Goal: Task Accomplishment & Management: Manage account settings

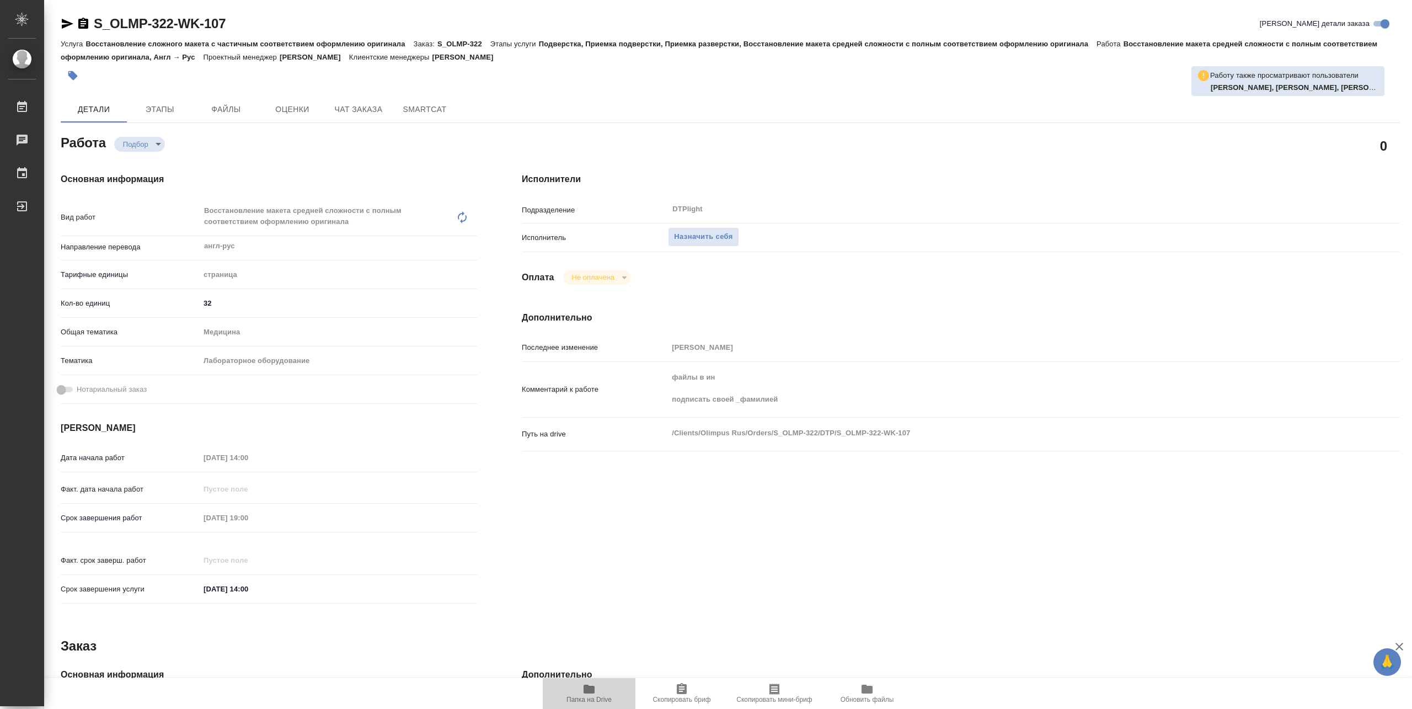
click at [591, 700] on span "Папка на Drive" at bounding box center [588, 699] width 45 height 8
click at [705, 243] on button "Назначить себя" at bounding box center [703, 236] width 71 height 19
type textarea "x"
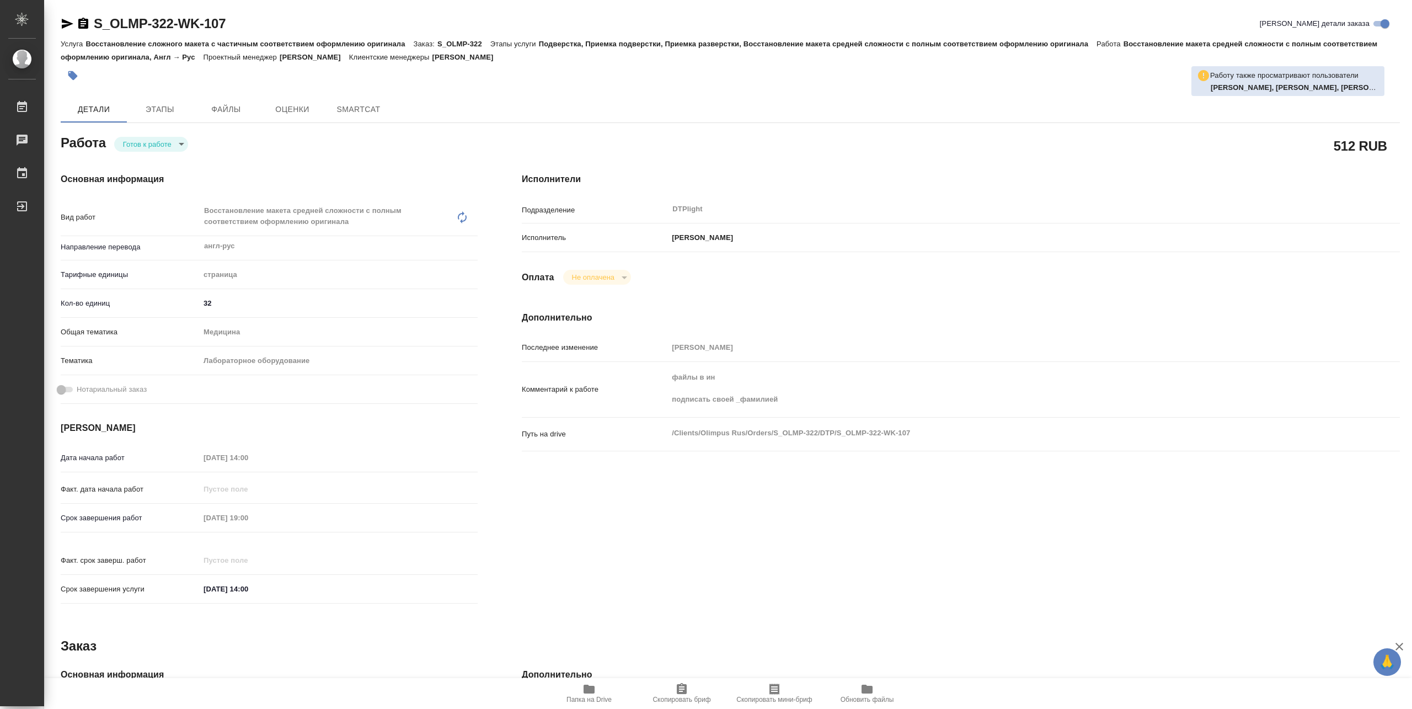
type textarea "x"
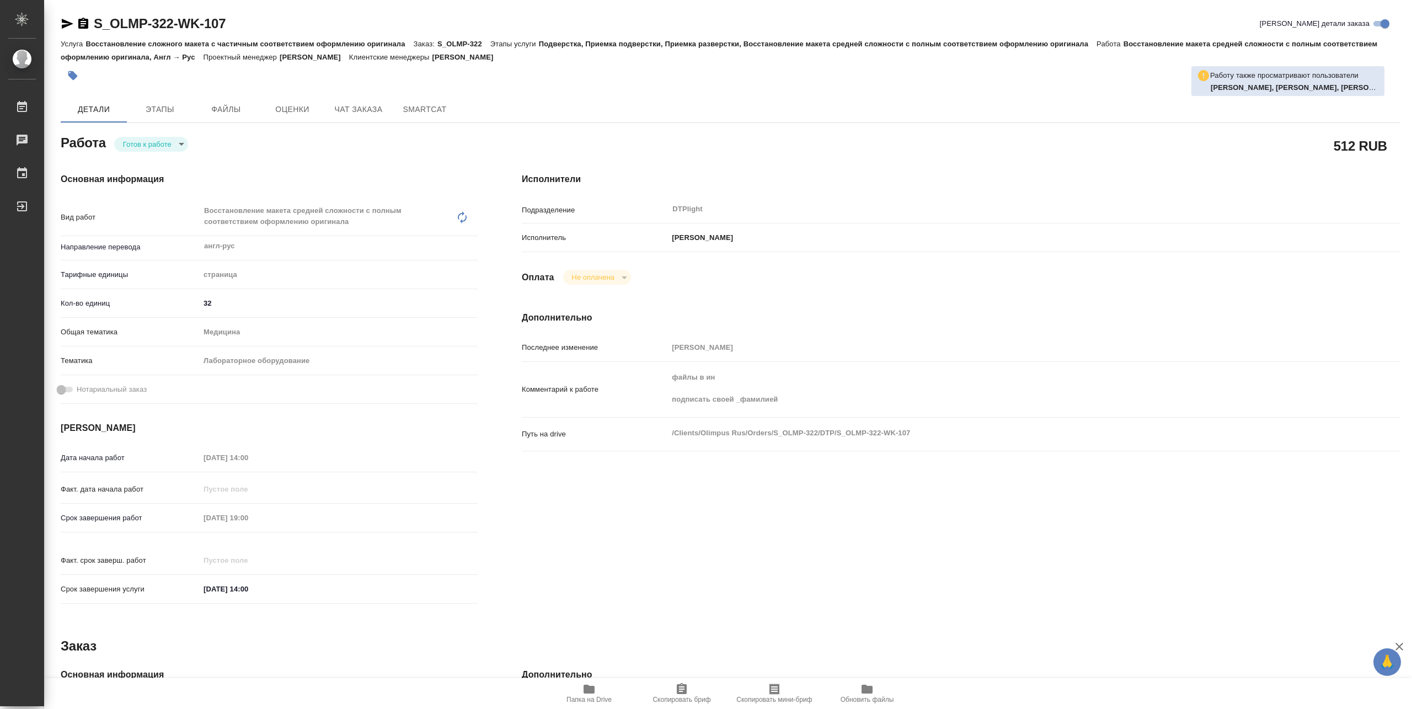
type textarea "x"
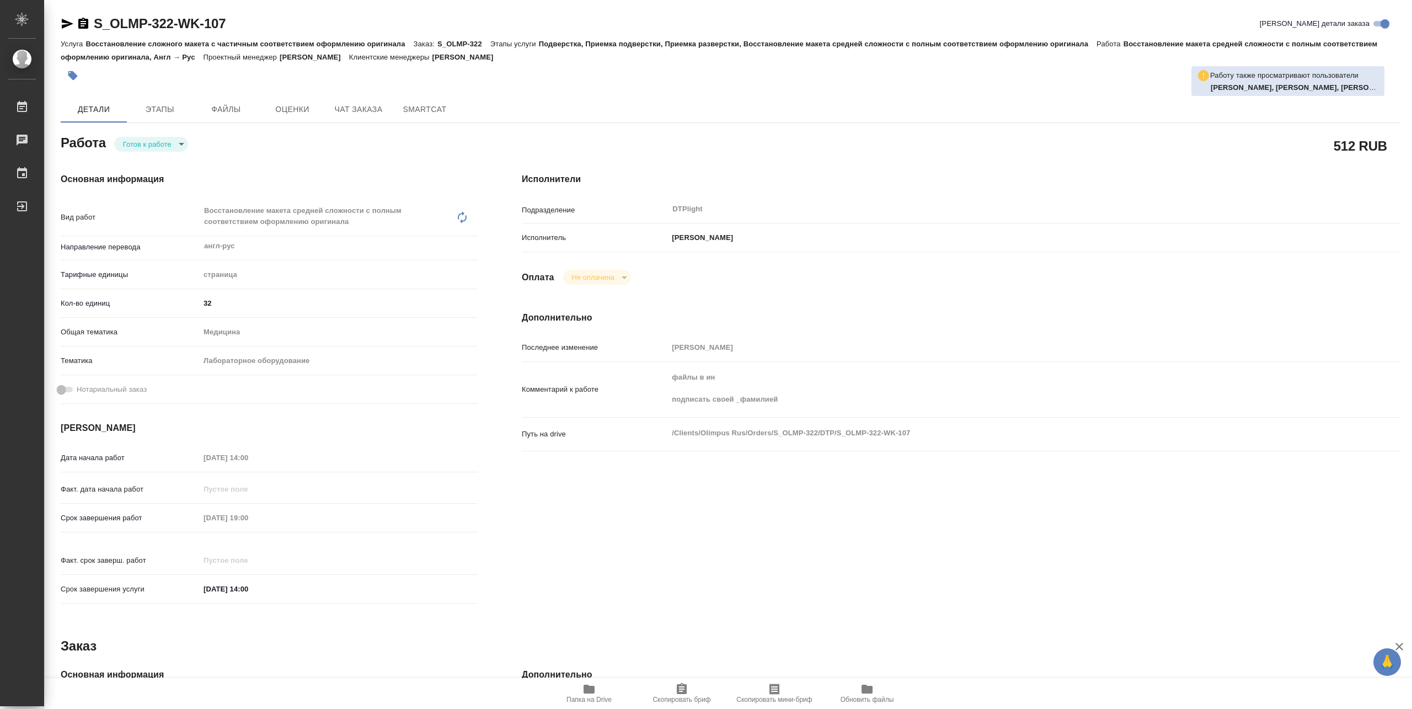
type textarea "x"
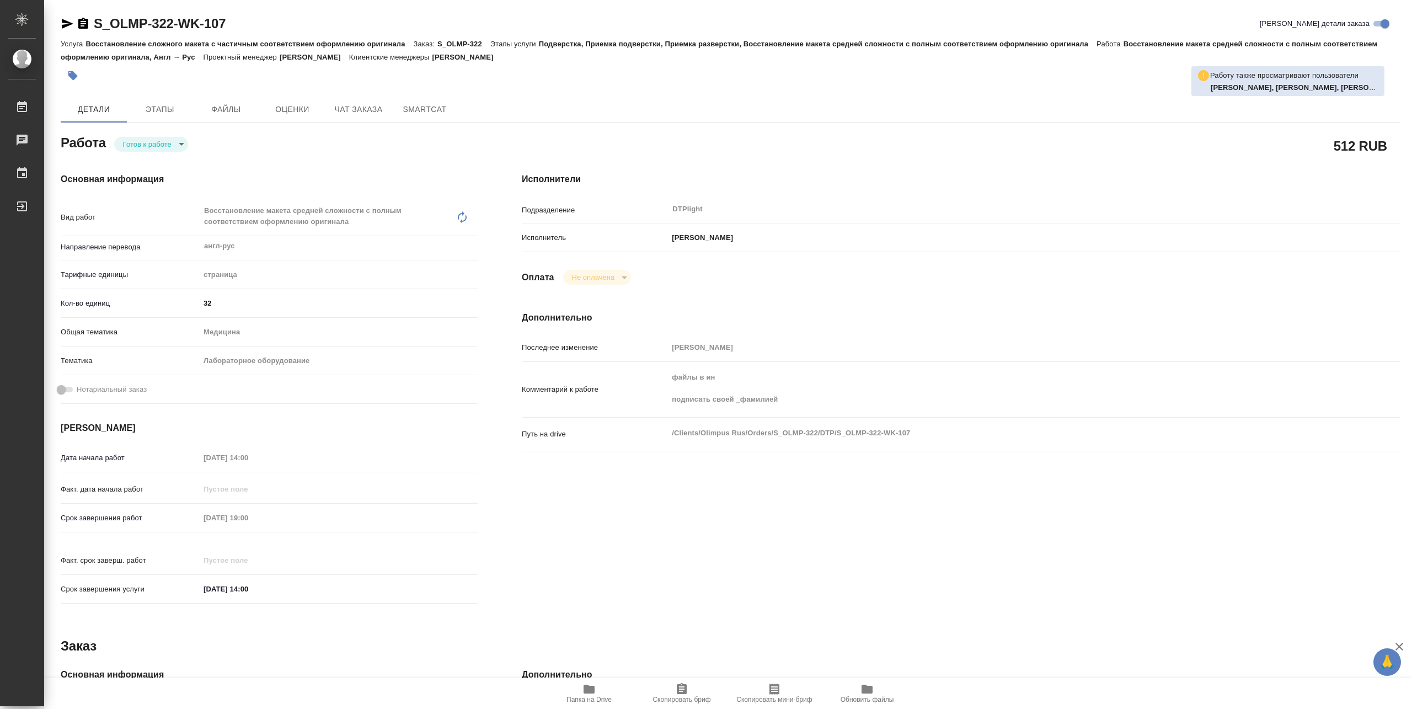
type textarea "x"
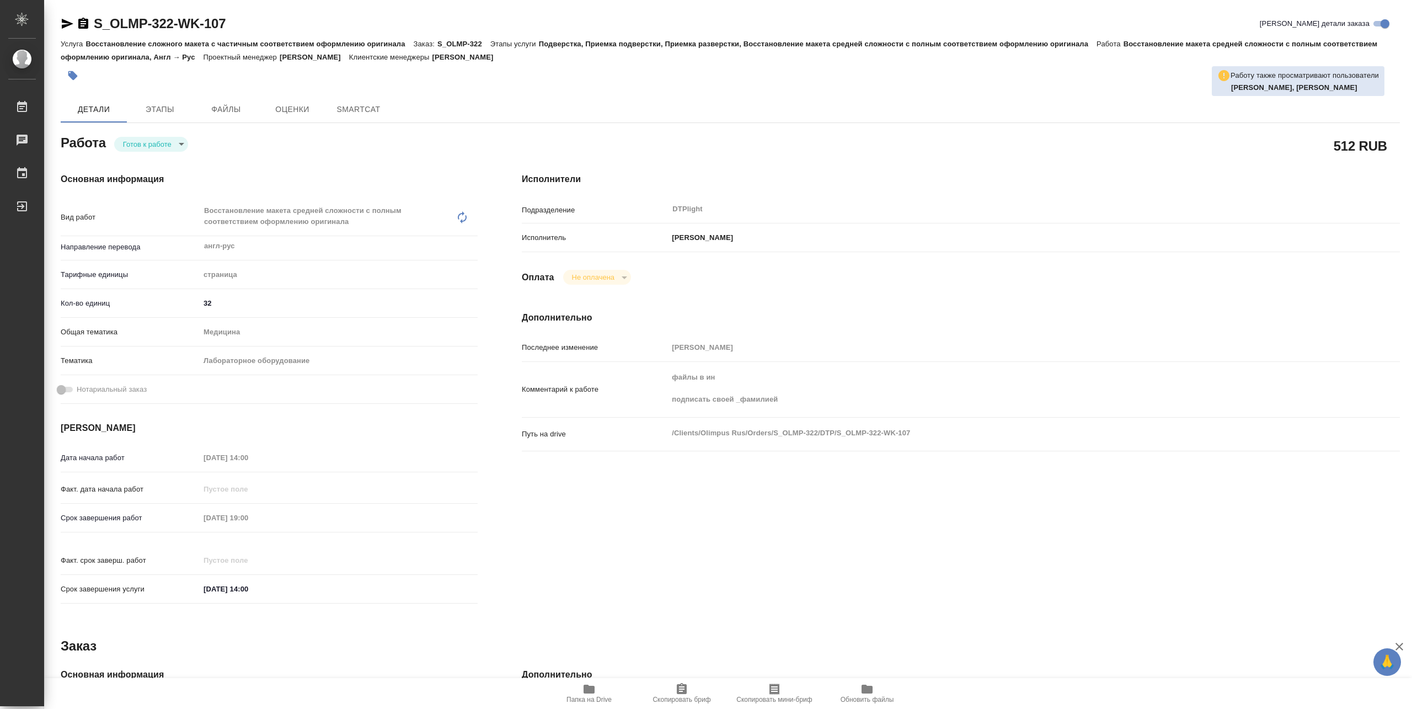
type textarea "x"
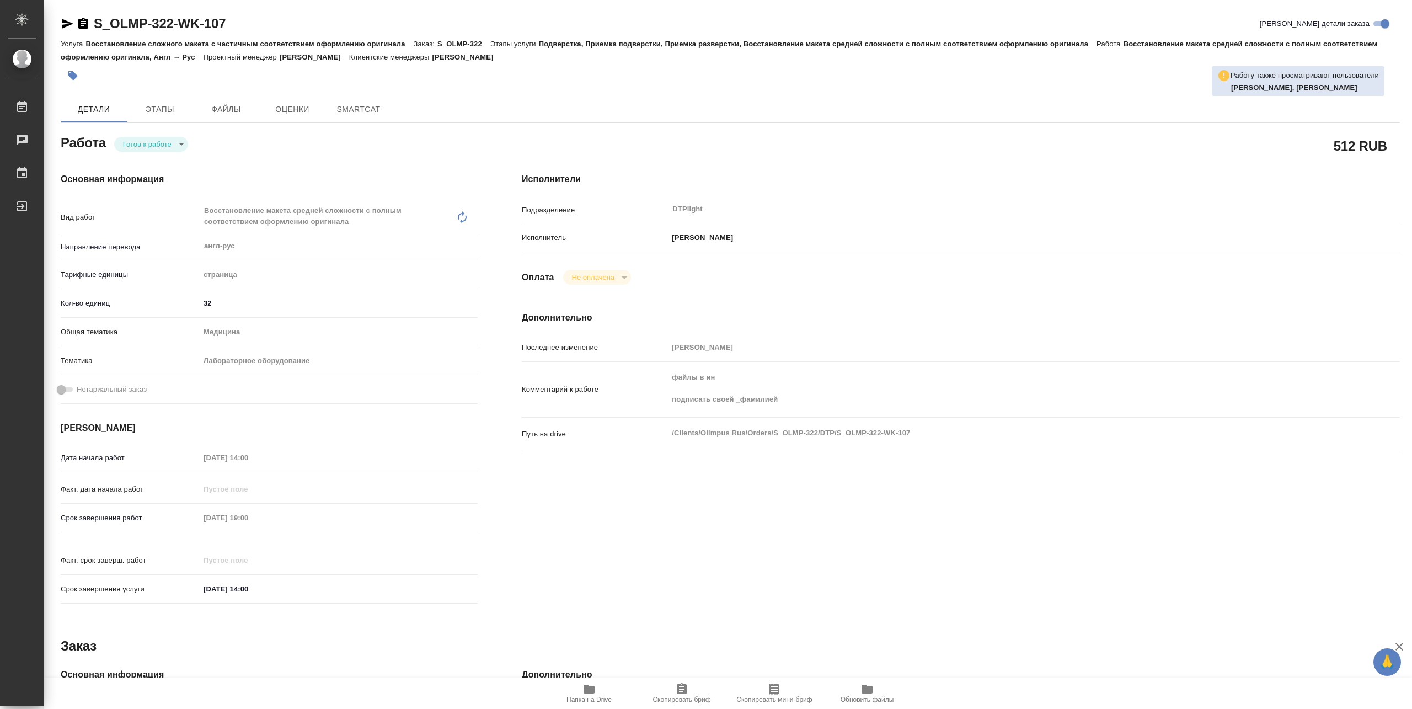
type textarea "x"
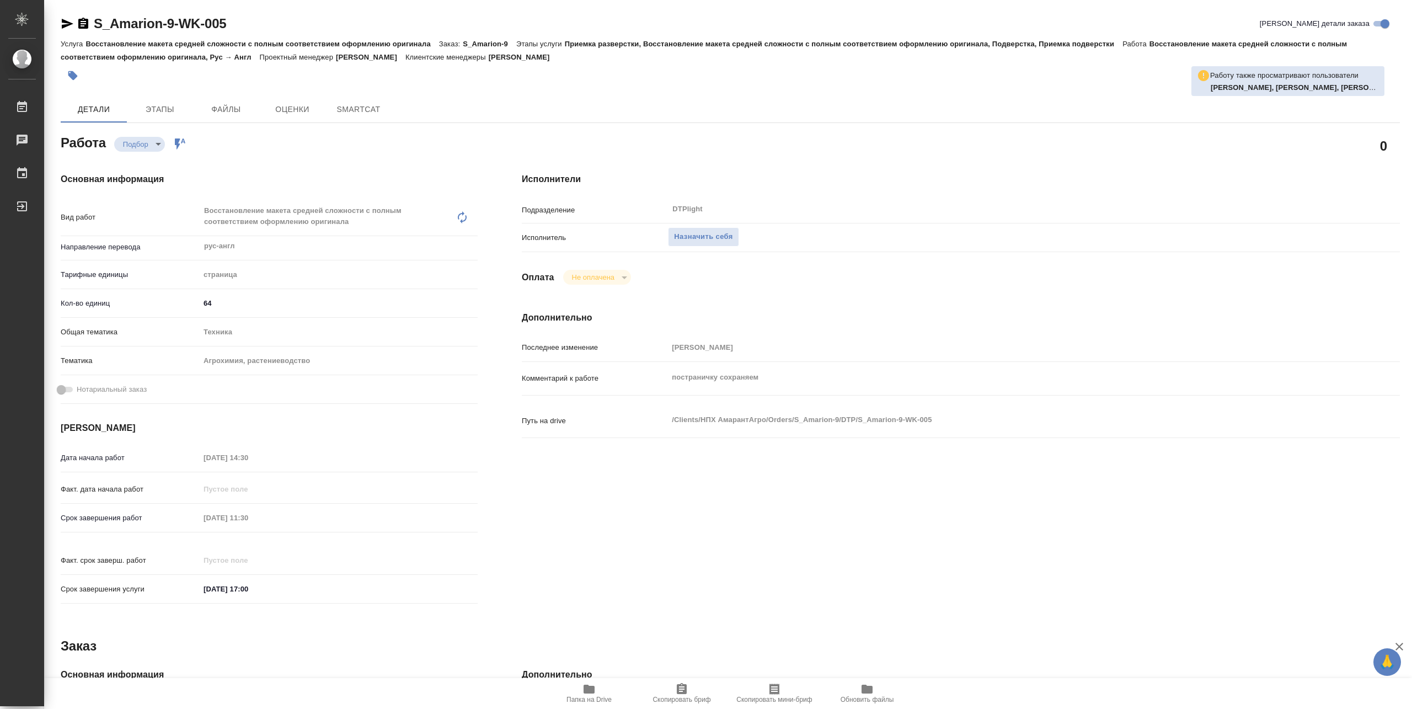
type textarea "x"
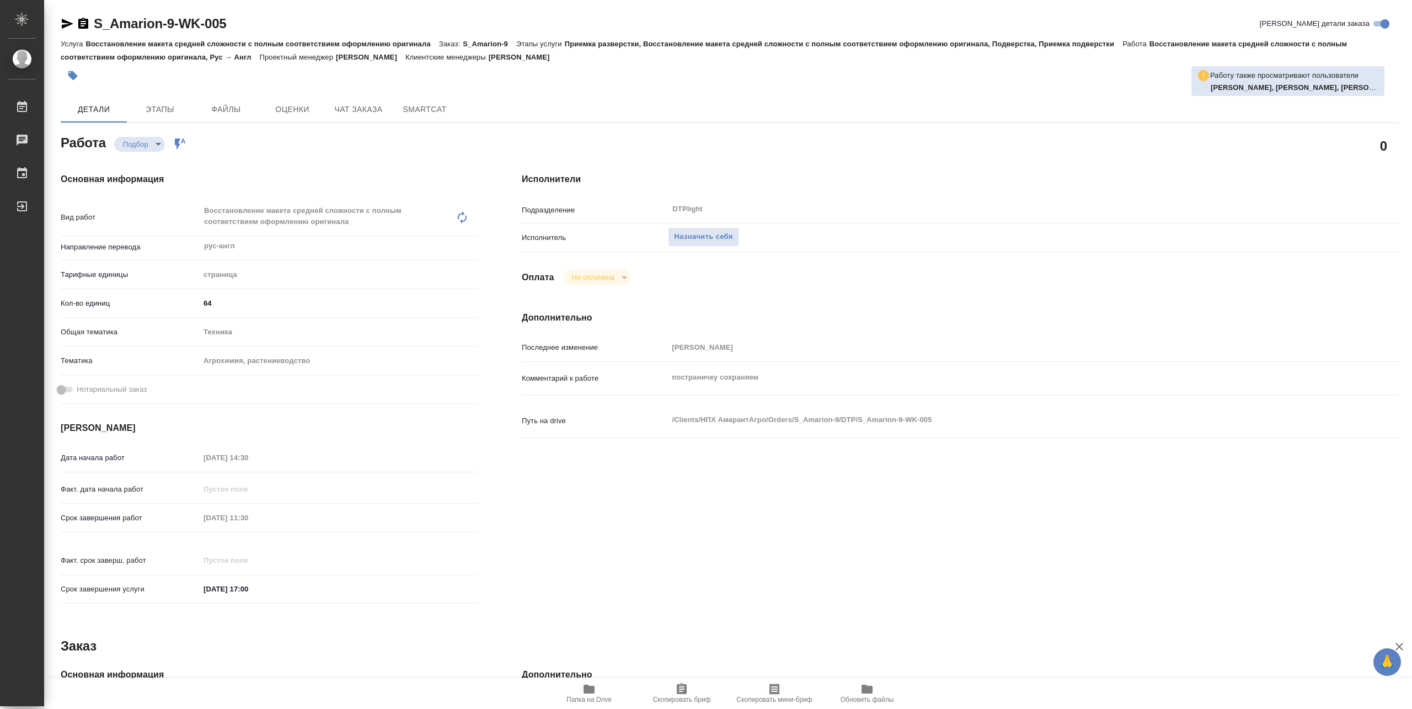
click at [587, 689] on icon "button" at bounding box center [589, 688] width 11 height 9
type textarea "x"
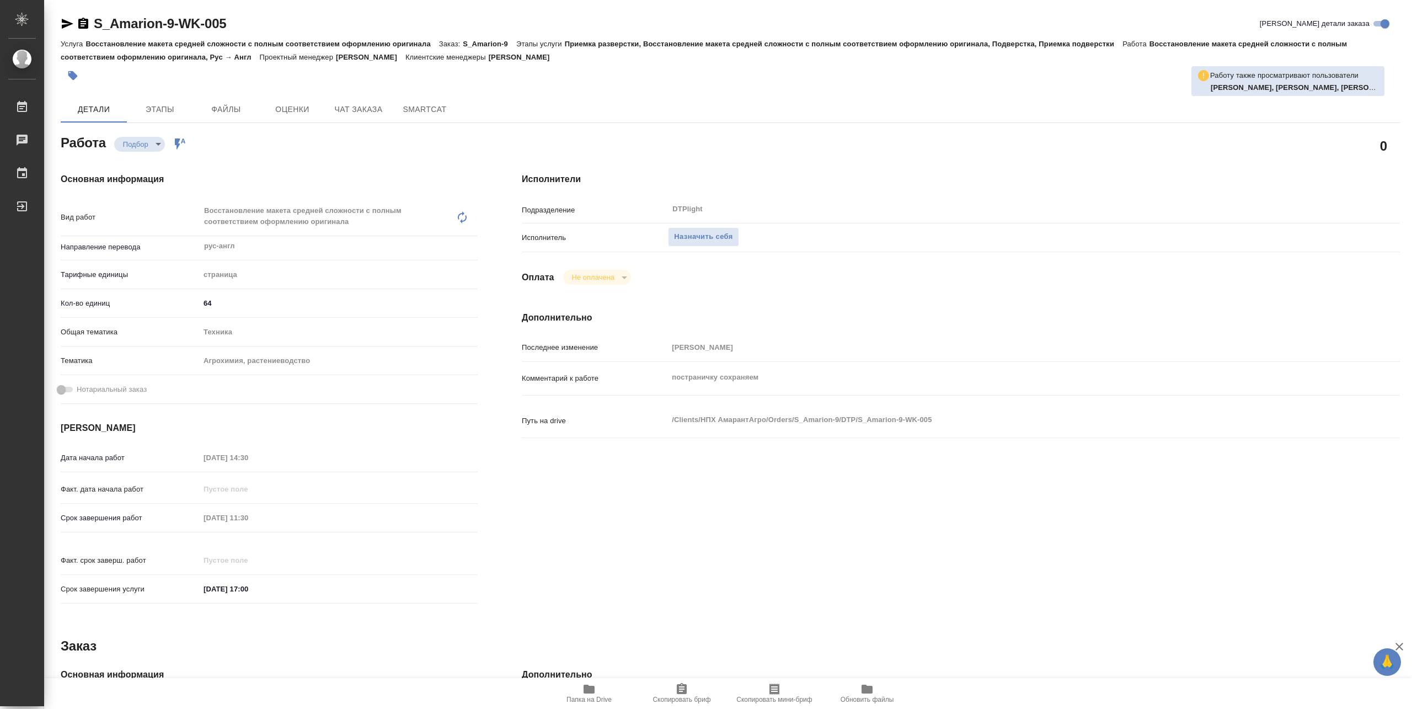
type textarea "x"
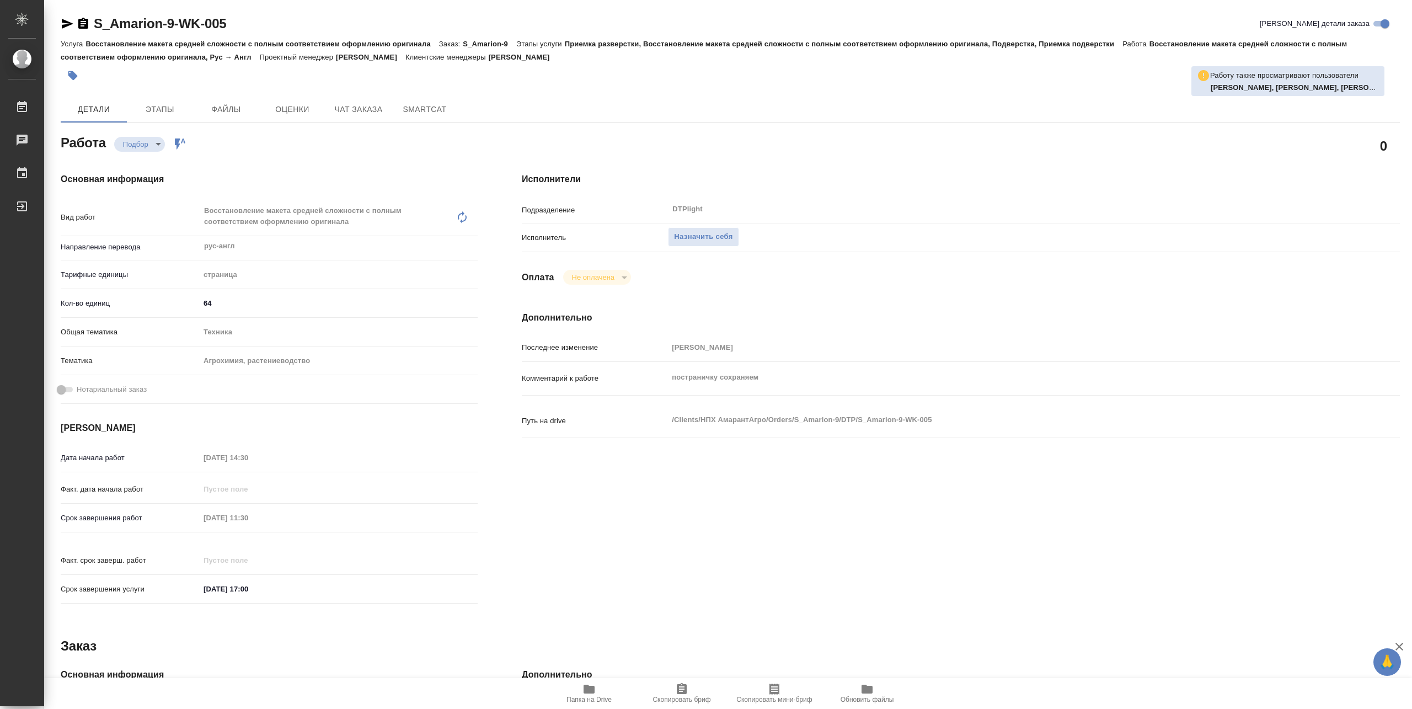
type textarea "x"
click at [709, 231] on span "Назначить себя" at bounding box center [703, 237] width 58 height 13
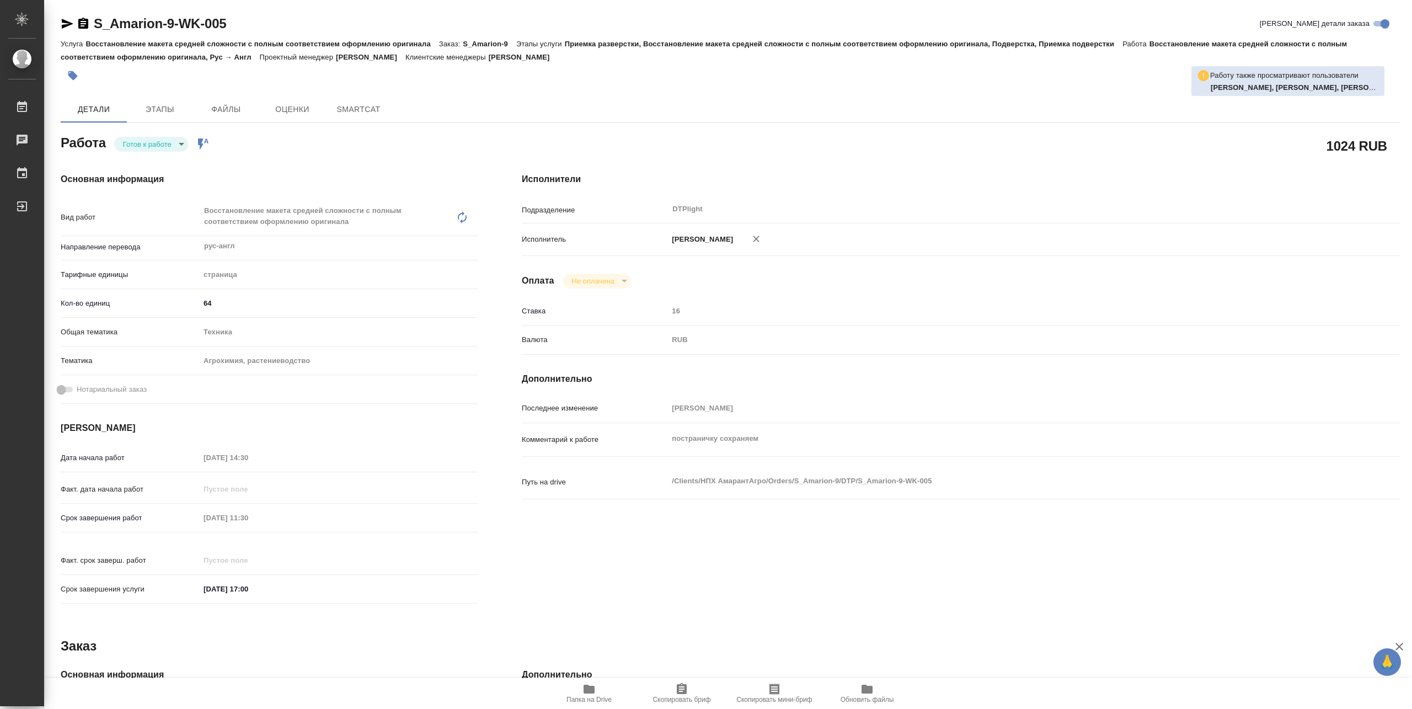
type textarea "x"
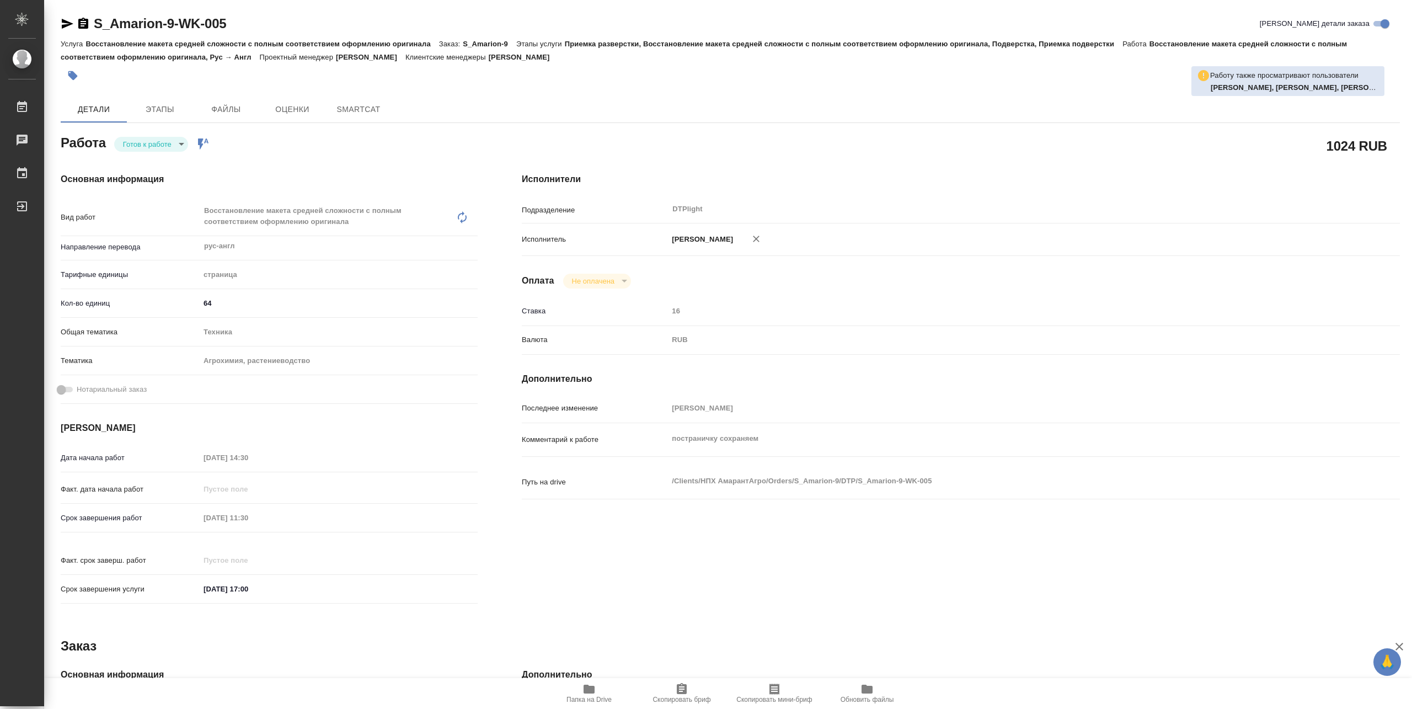
type textarea "x"
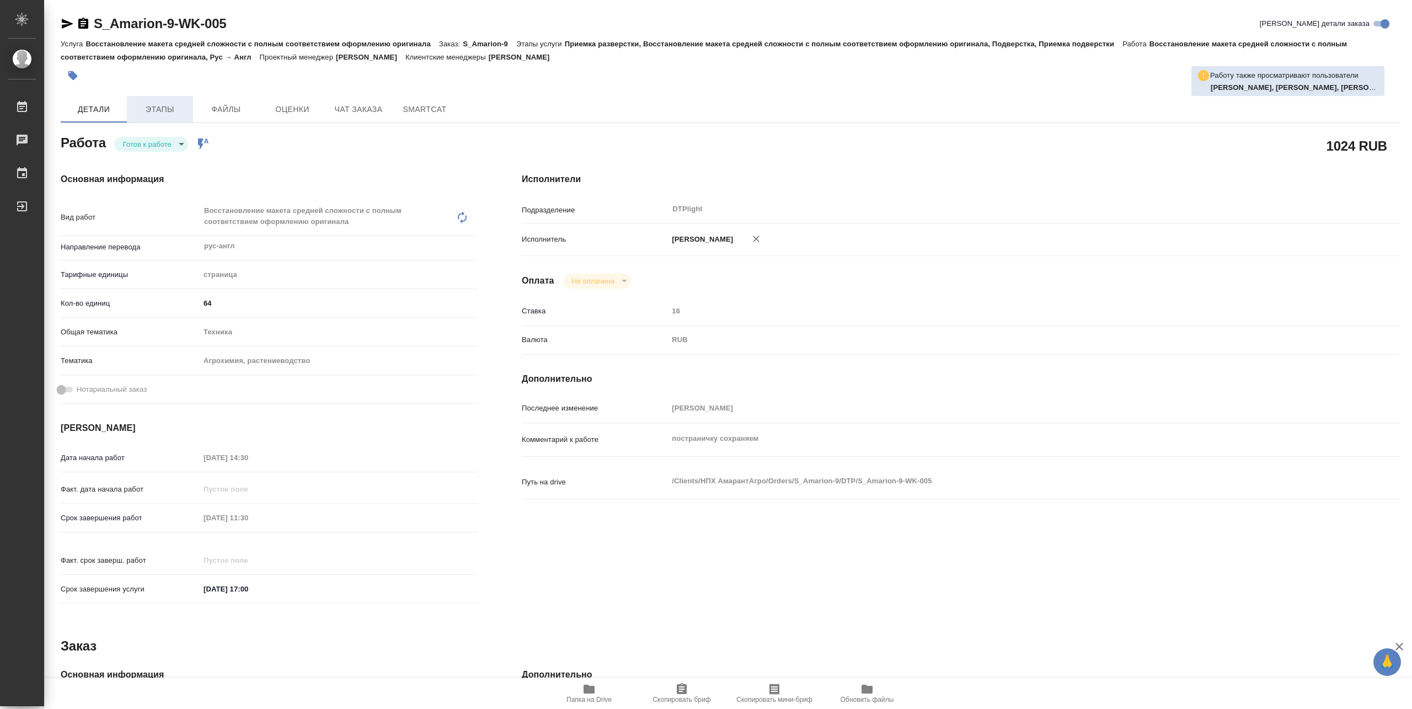
type textarea "x"
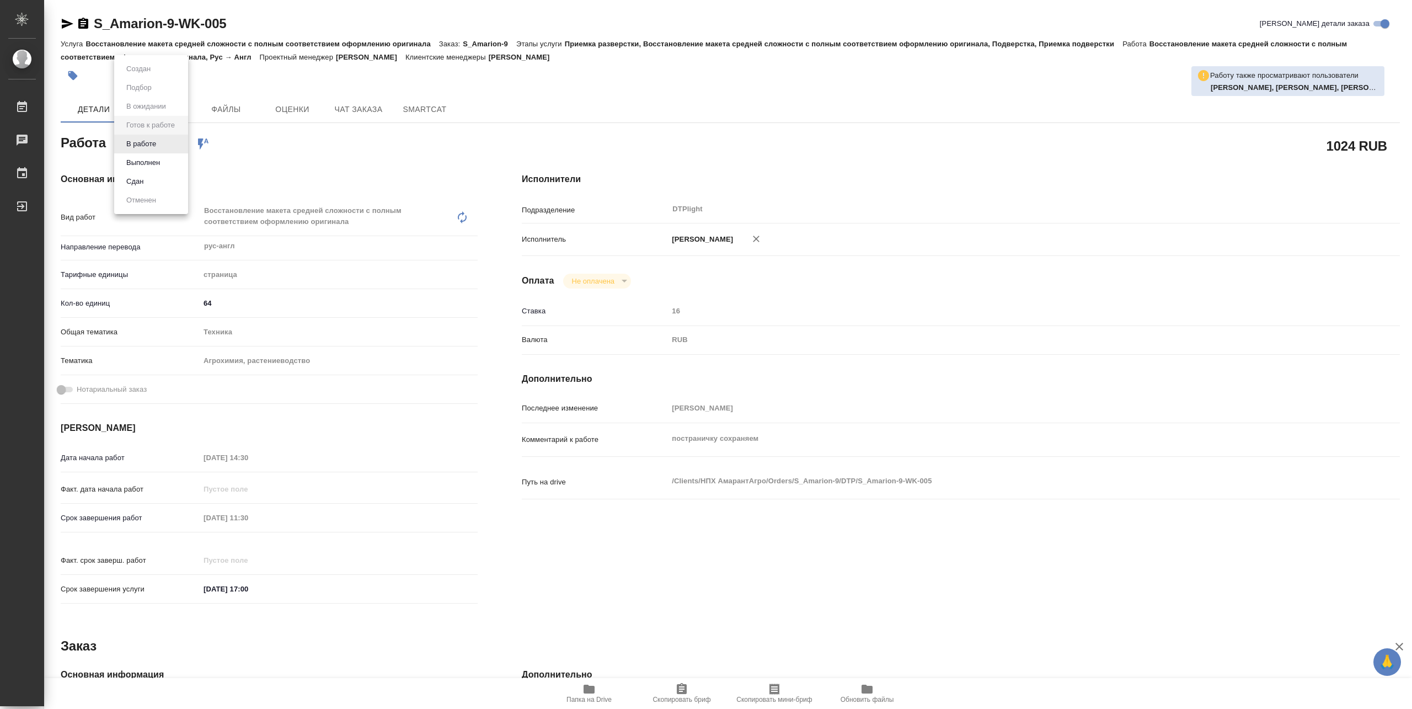
click at [148, 140] on body "🙏 .cls-1 fill:#fff; AWATERA Pankina Anna Работы Чаты График Выйти S_Amarion-9-W…" at bounding box center [706, 354] width 1412 height 709
type textarea "x"
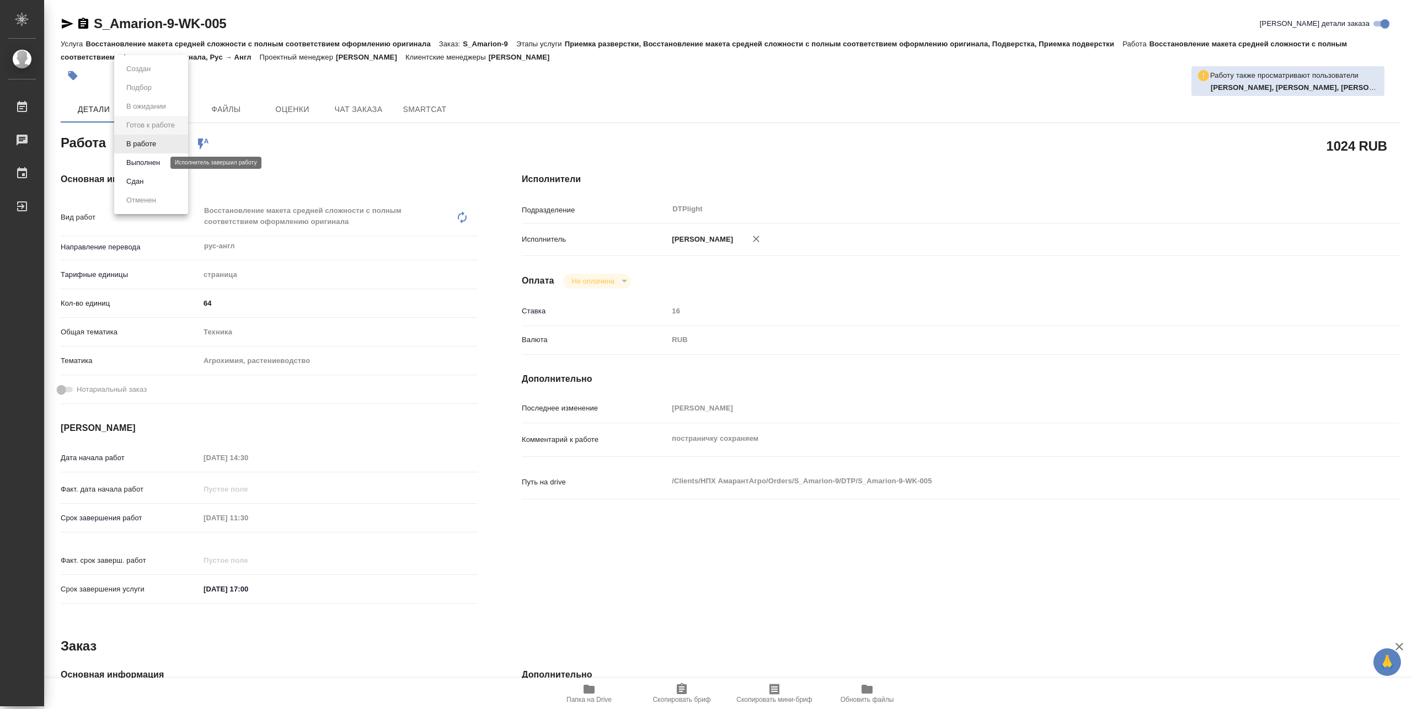
type textarea "x"
click at [153, 144] on button "В работе" at bounding box center [141, 144] width 36 height 12
type textarea "x"
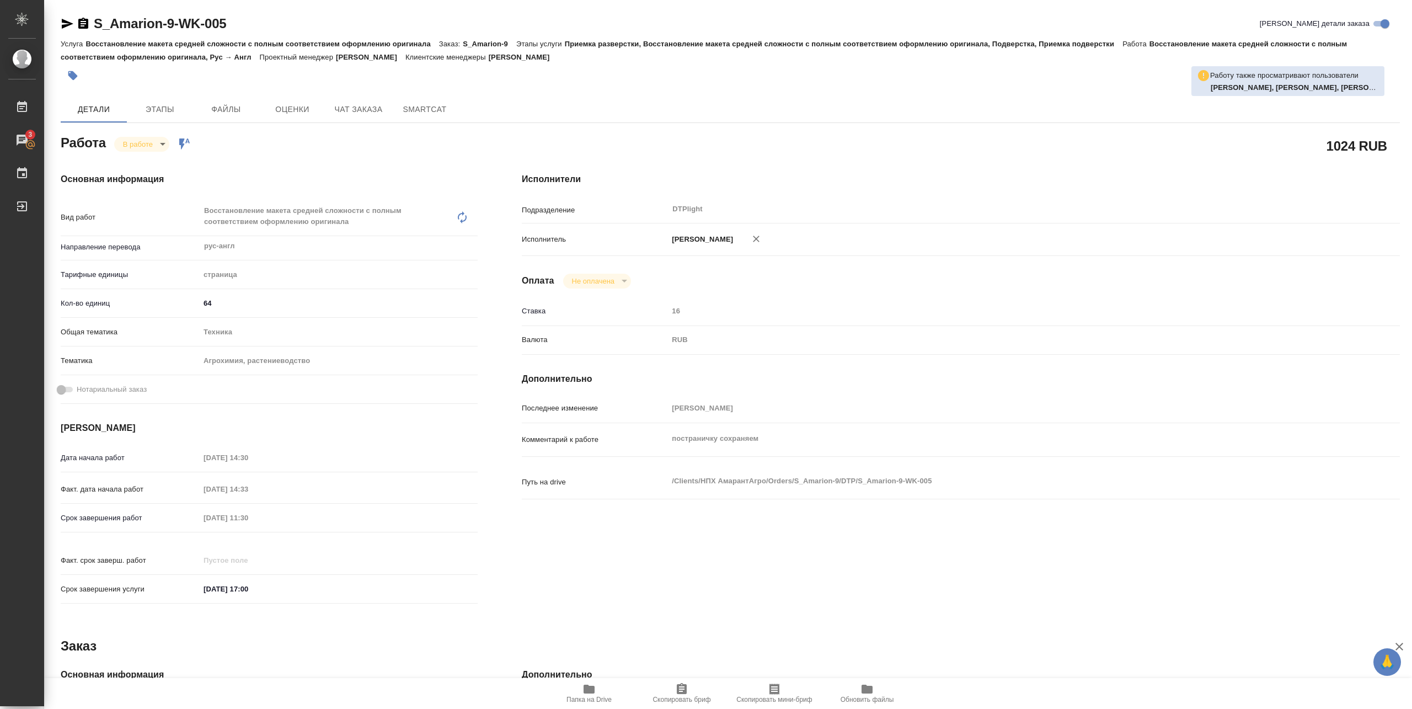
type textarea "x"
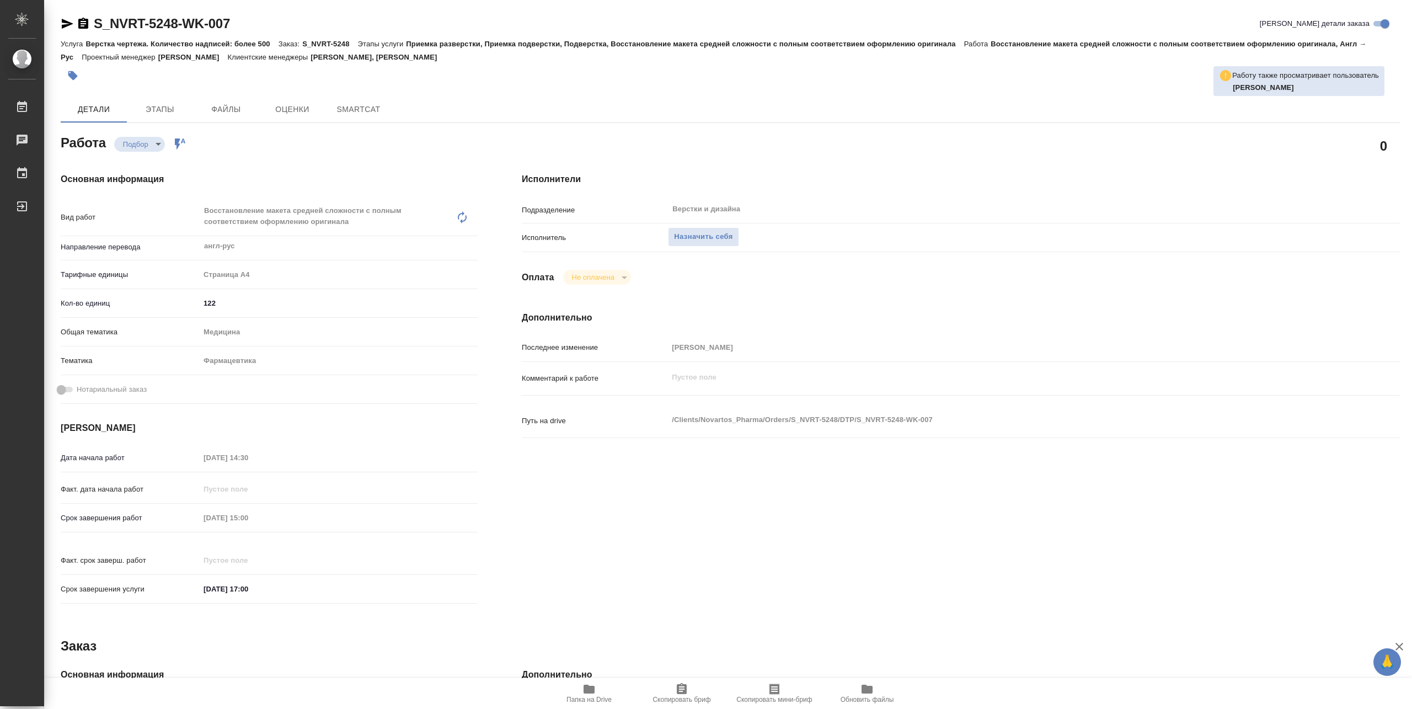
type textarea "x"
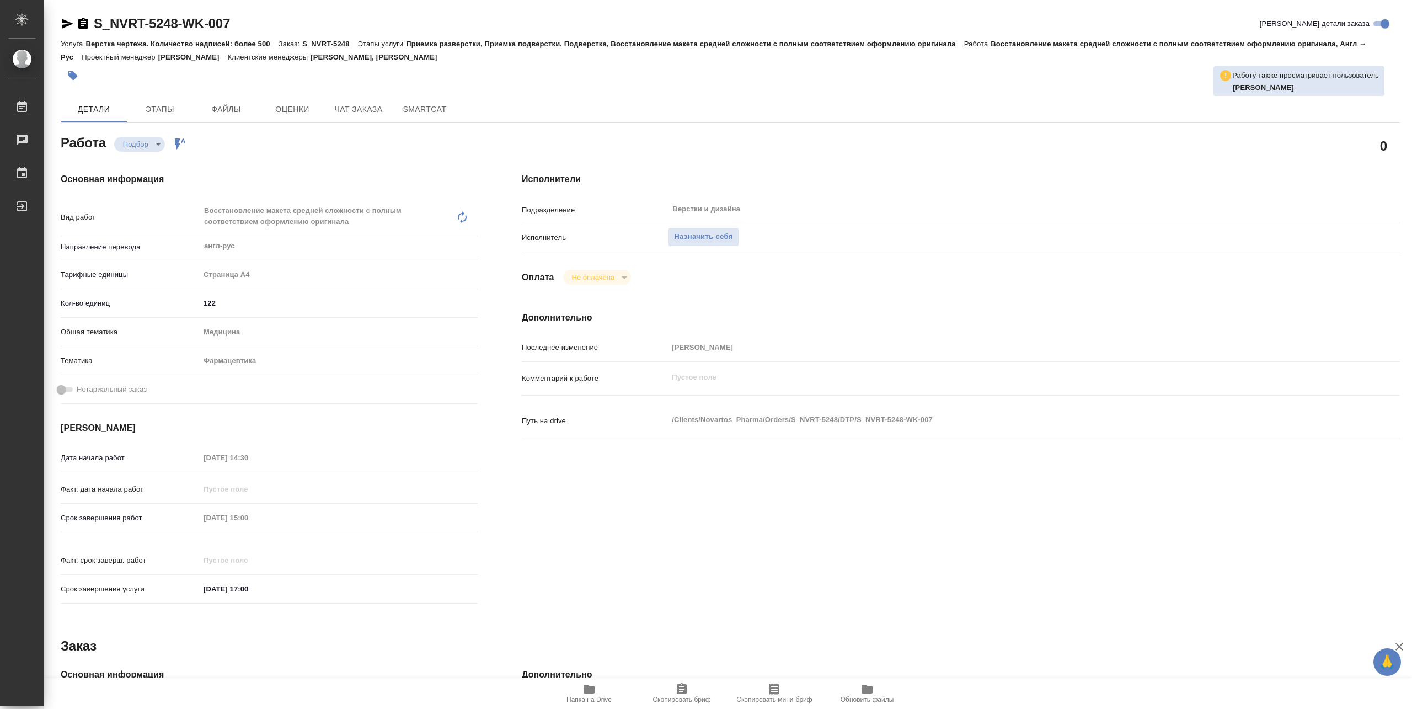
type textarea "x"
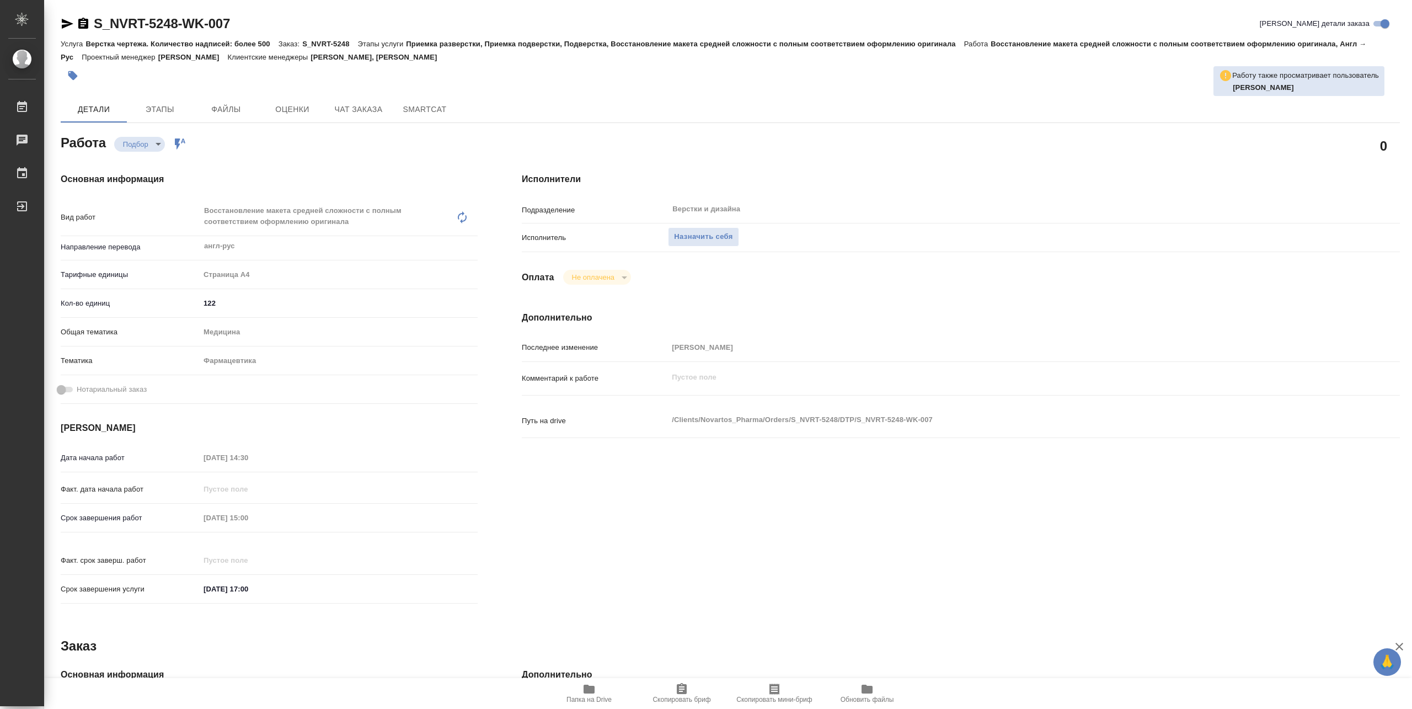
type textarea "x"
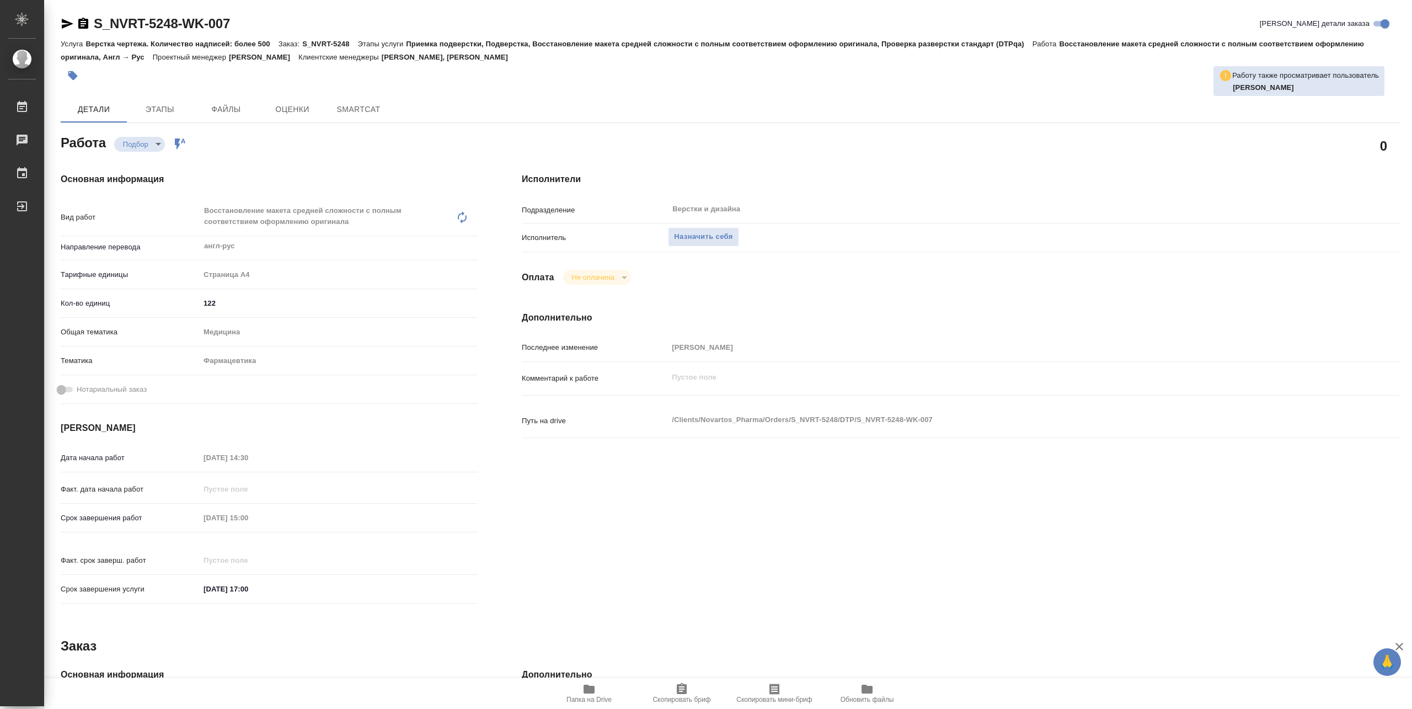
type textarea "x"
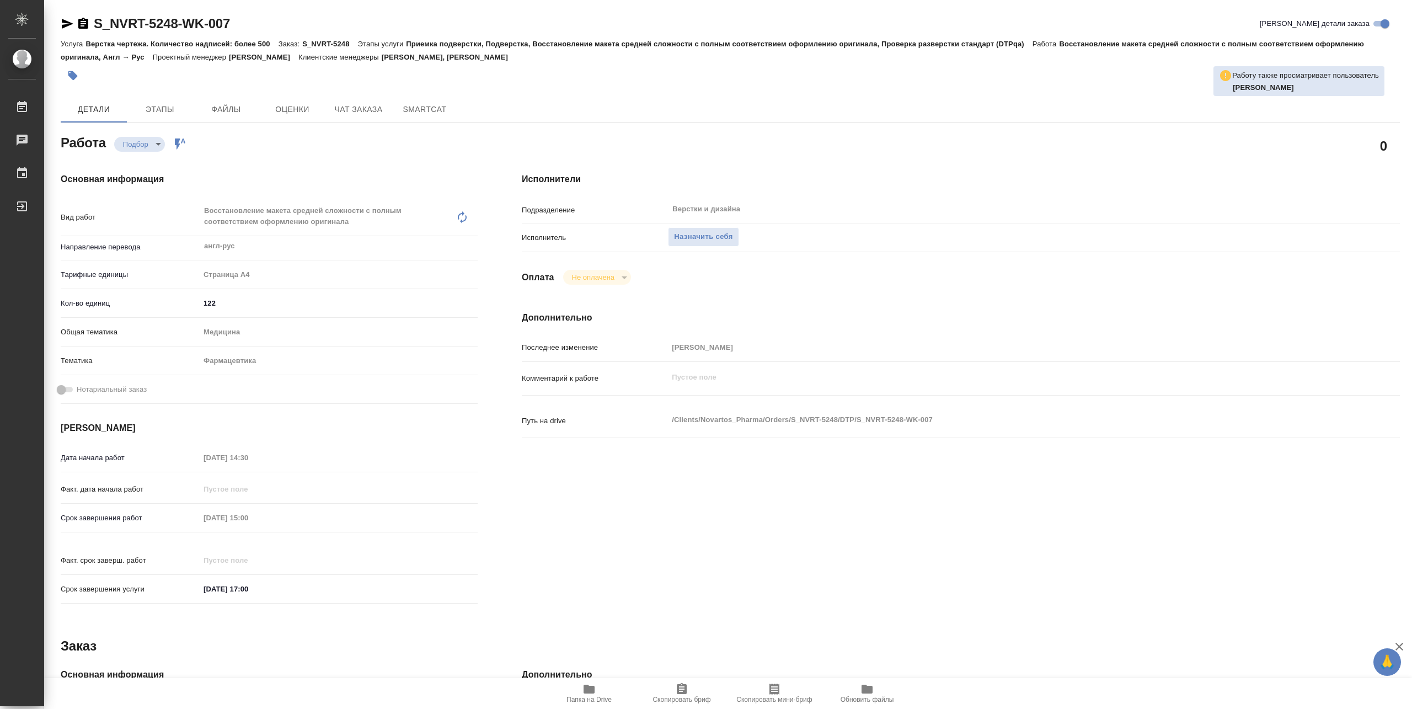
type textarea "x"
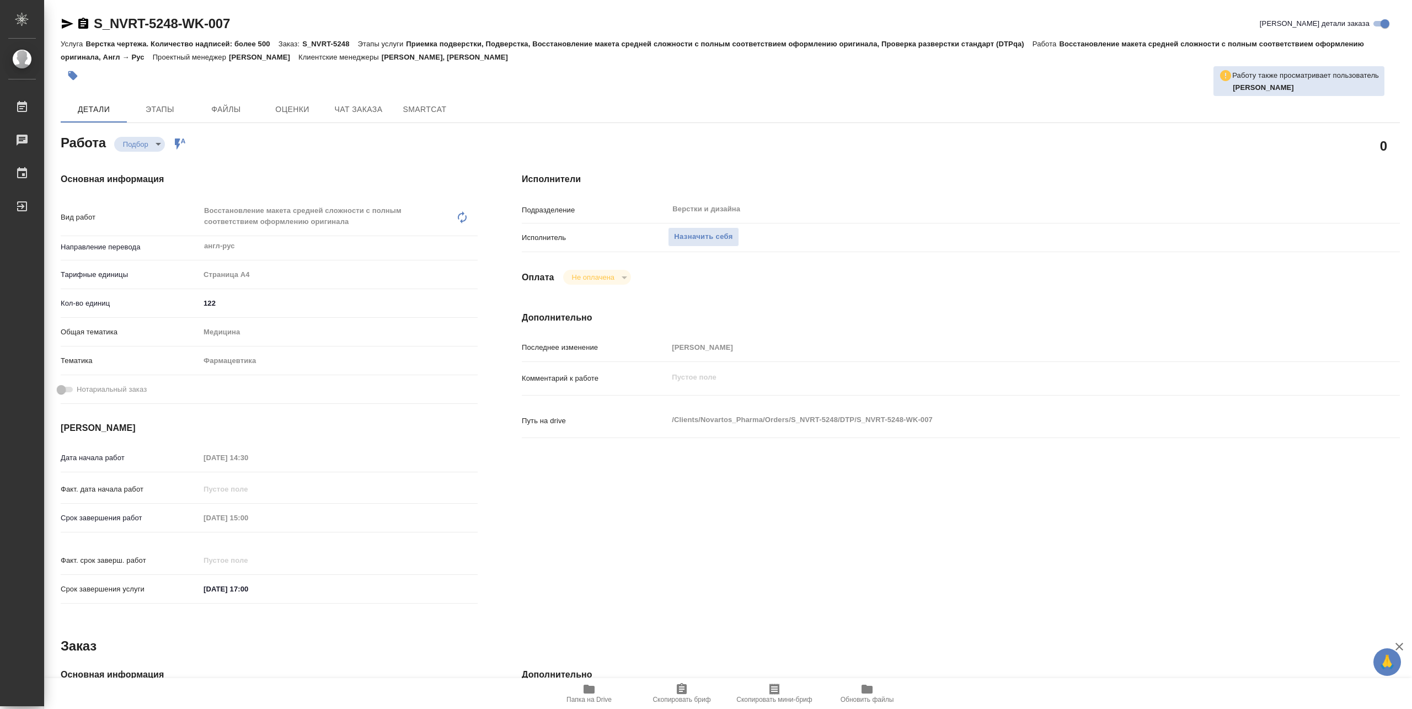
click at [604, 698] on span "Папка на Drive" at bounding box center [588, 699] width 45 height 8
type textarea "x"
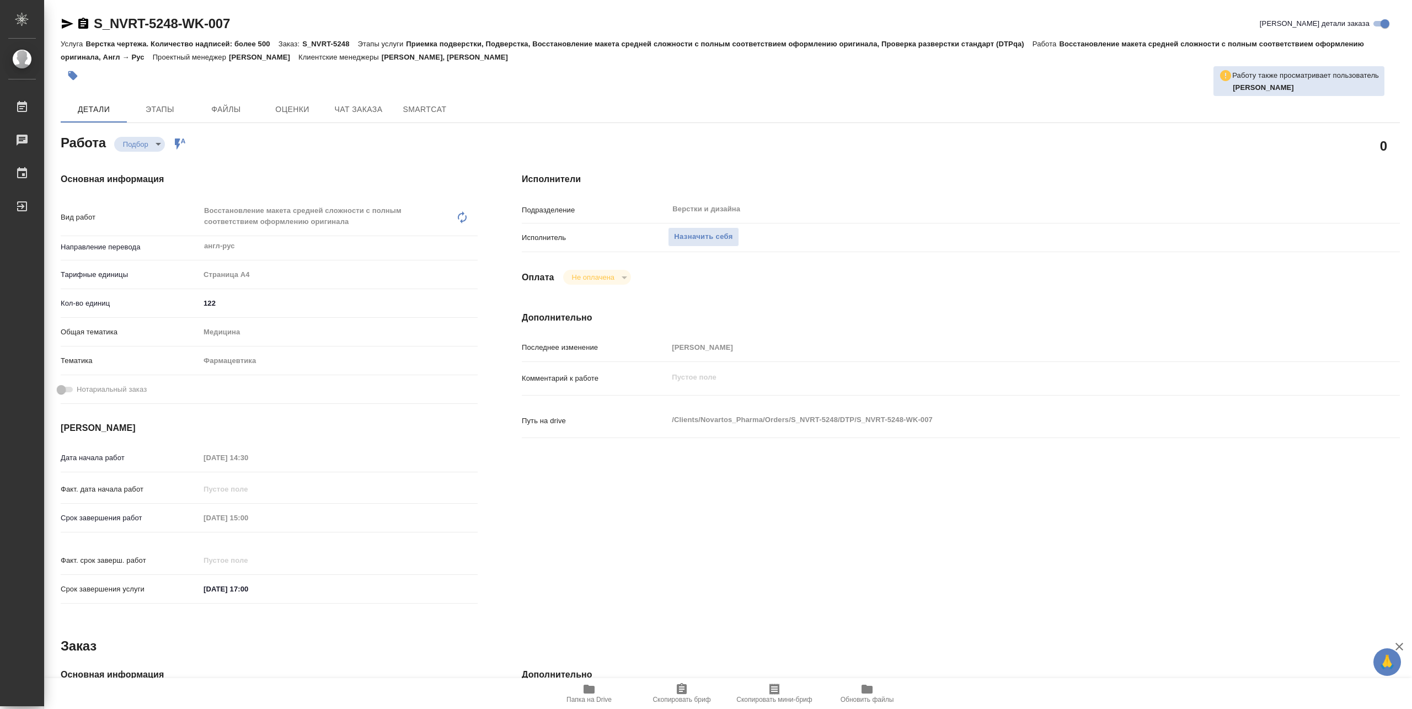
type textarea "x"
click at [729, 234] on span "Назначить себя" at bounding box center [703, 237] width 58 height 13
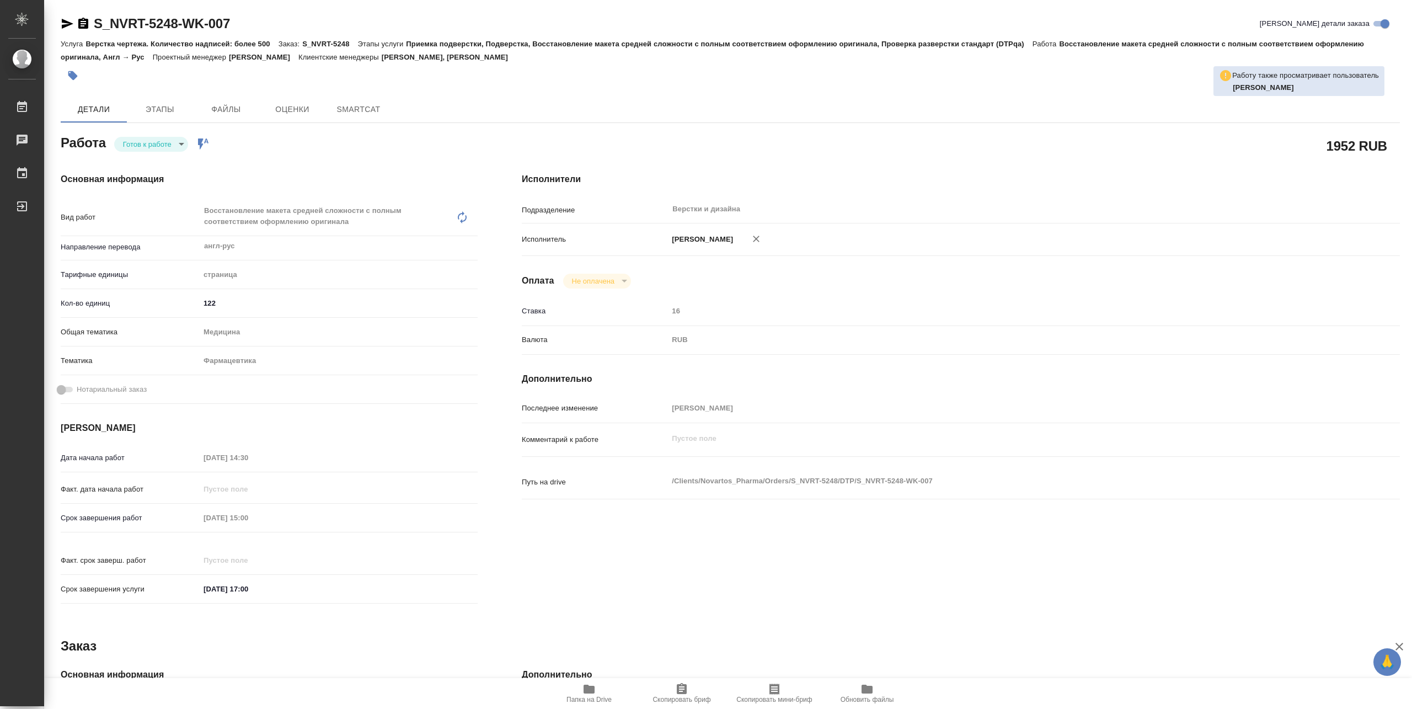
type textarea "x"
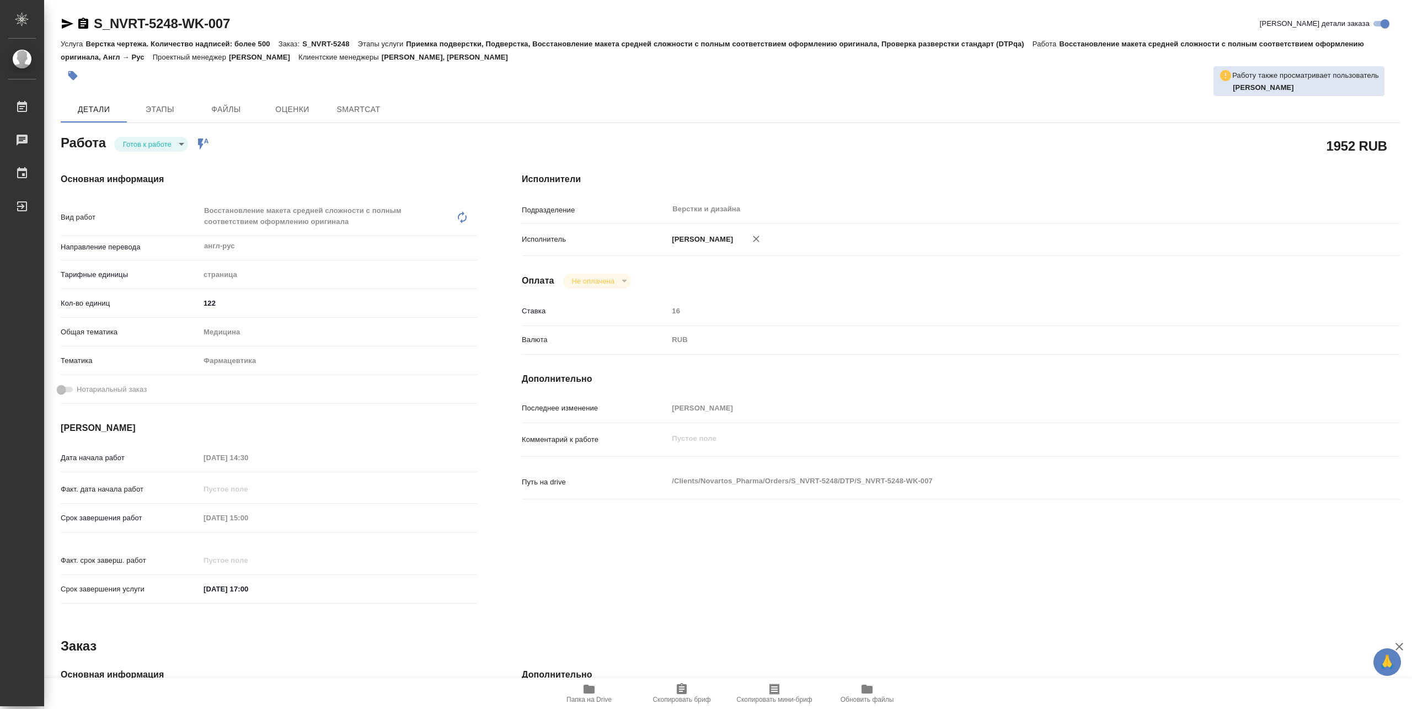
type textarea "x"
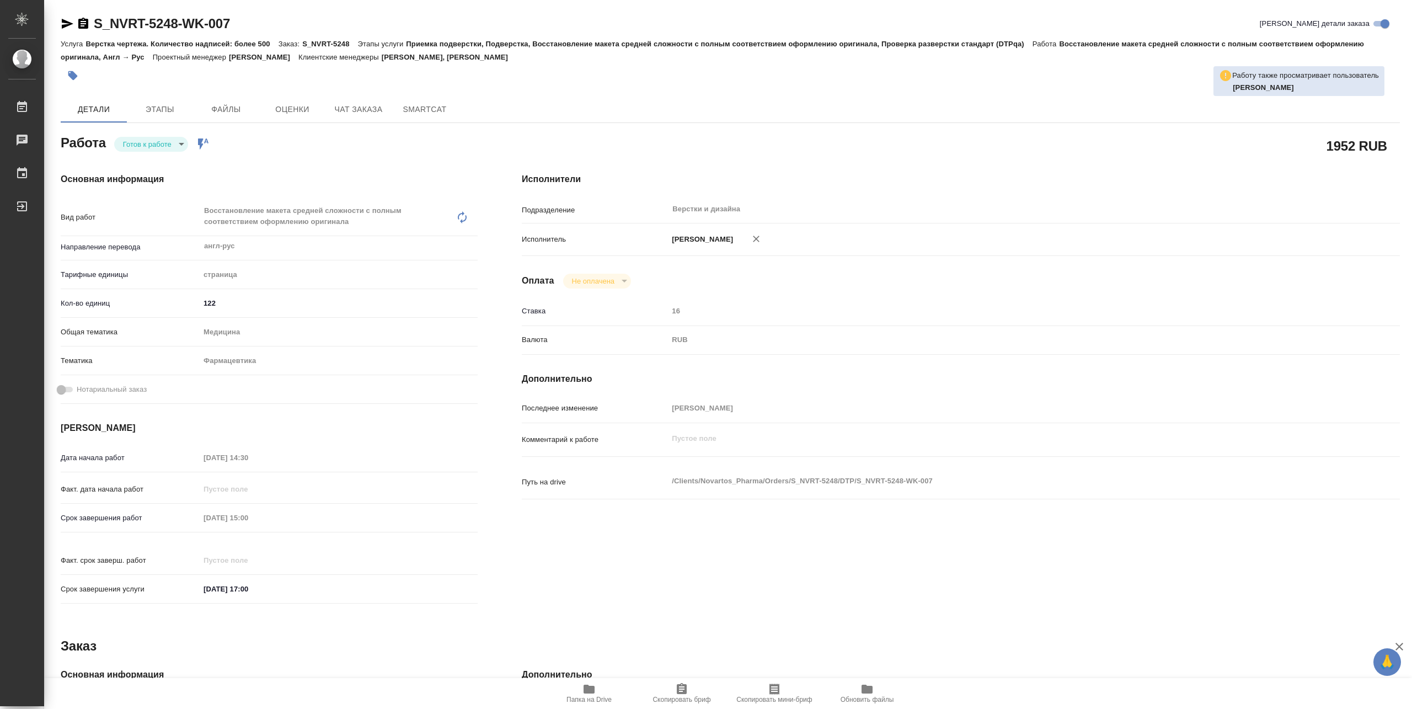
type textarea "x"
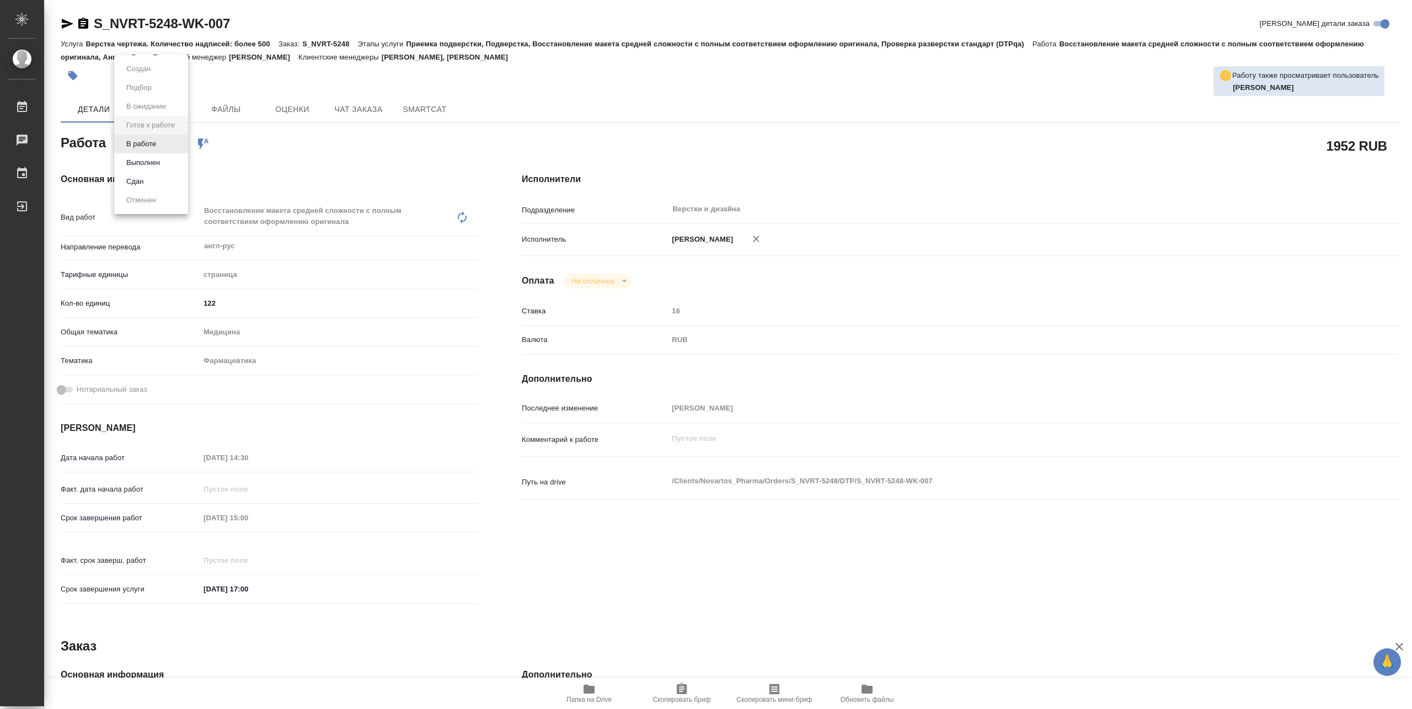
click at [164, 150] on body "🙏 .cls-1 fill:#fff; AWATERA Pankina Anna Работы Чаты График Выйти S_NVRT-5248-W…" at bounding box center [706, 354] width 1412 height 709
type textarea "x"
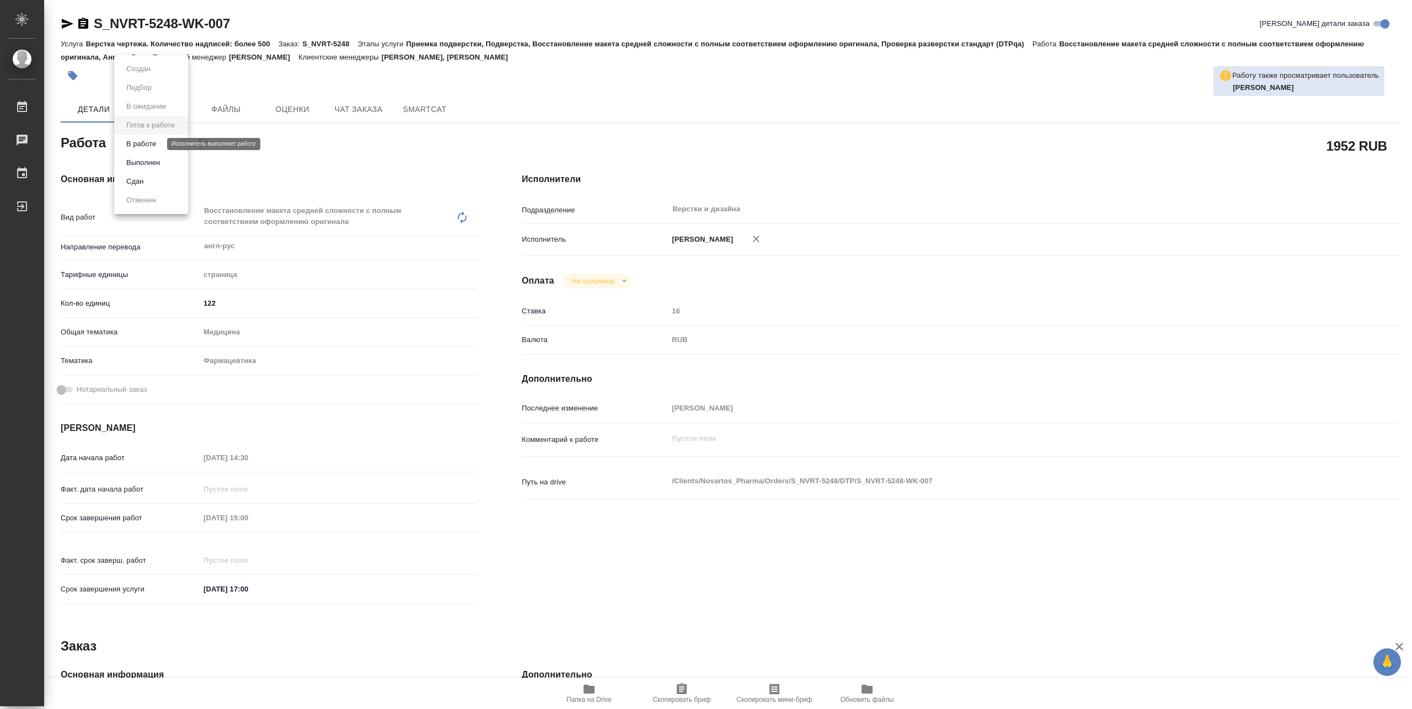
type textarea "x"
click at [149, 144] on button "В работе" at bounding box center [141, 144] width 36 height 12
type textarea "x"
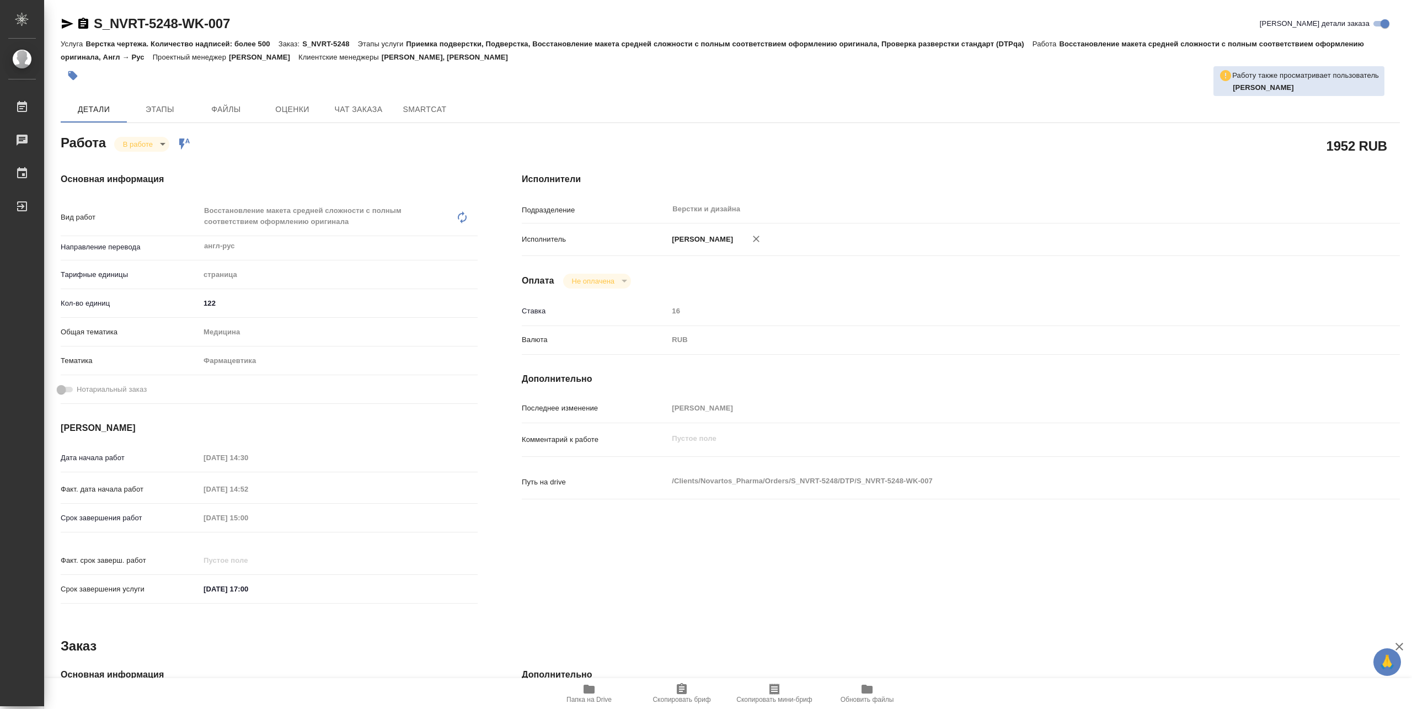
type textarea "x"
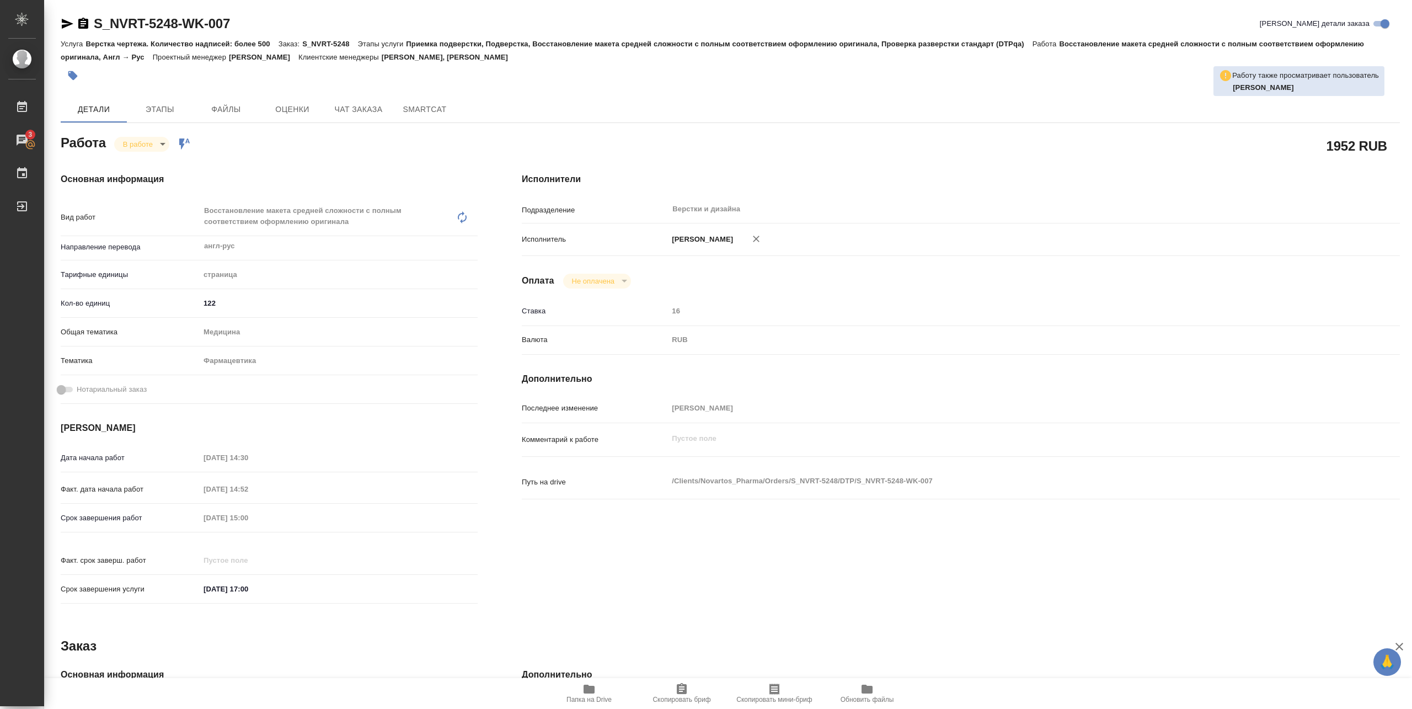
type textarea "x"
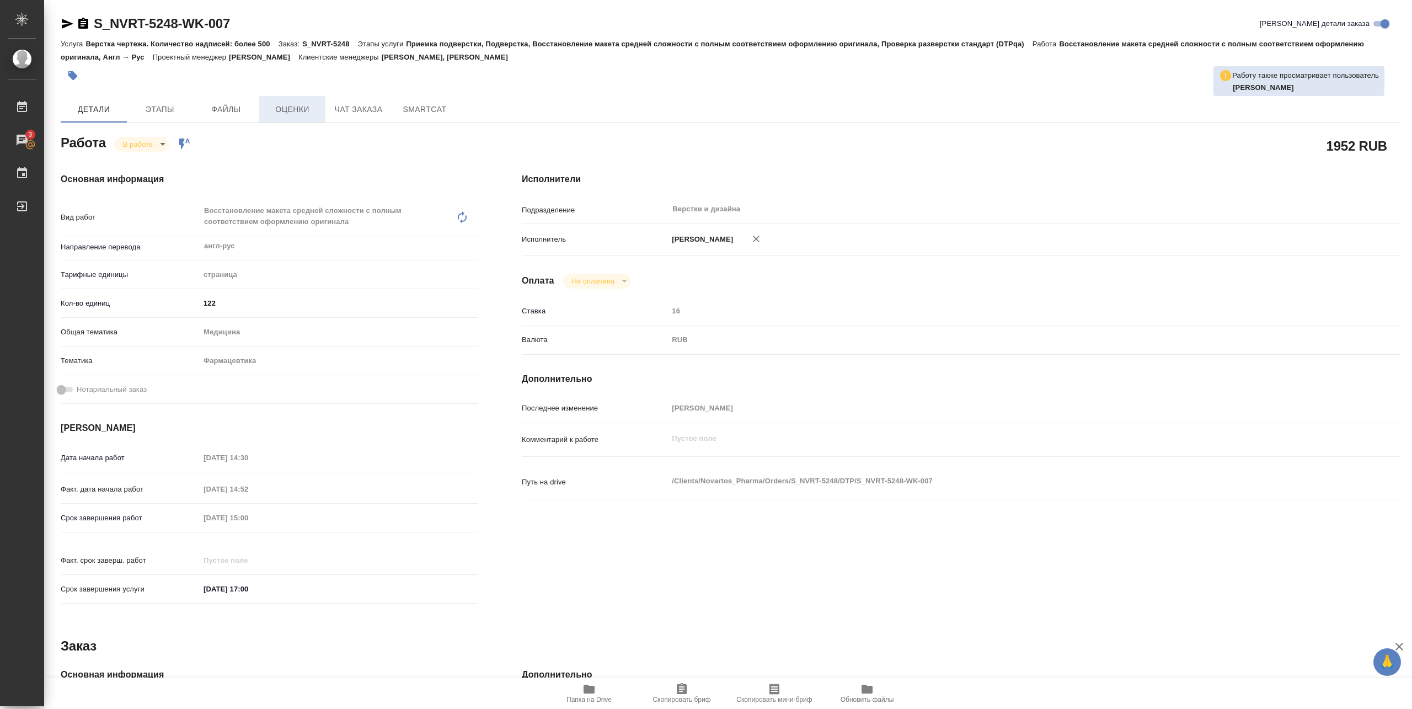
type textarea "x"
drag, startPoint x: 94, startPoint y: 33, endPoint x: 250, endPoint y: 30, distance: 156.1
click at [250, 30] on div "S_NVRT-5248-WK-007 Кратко детали заказа" at bounding box center [730, 26] width 1339 height 22
copy link "S_NVRT-5248-WK-007"
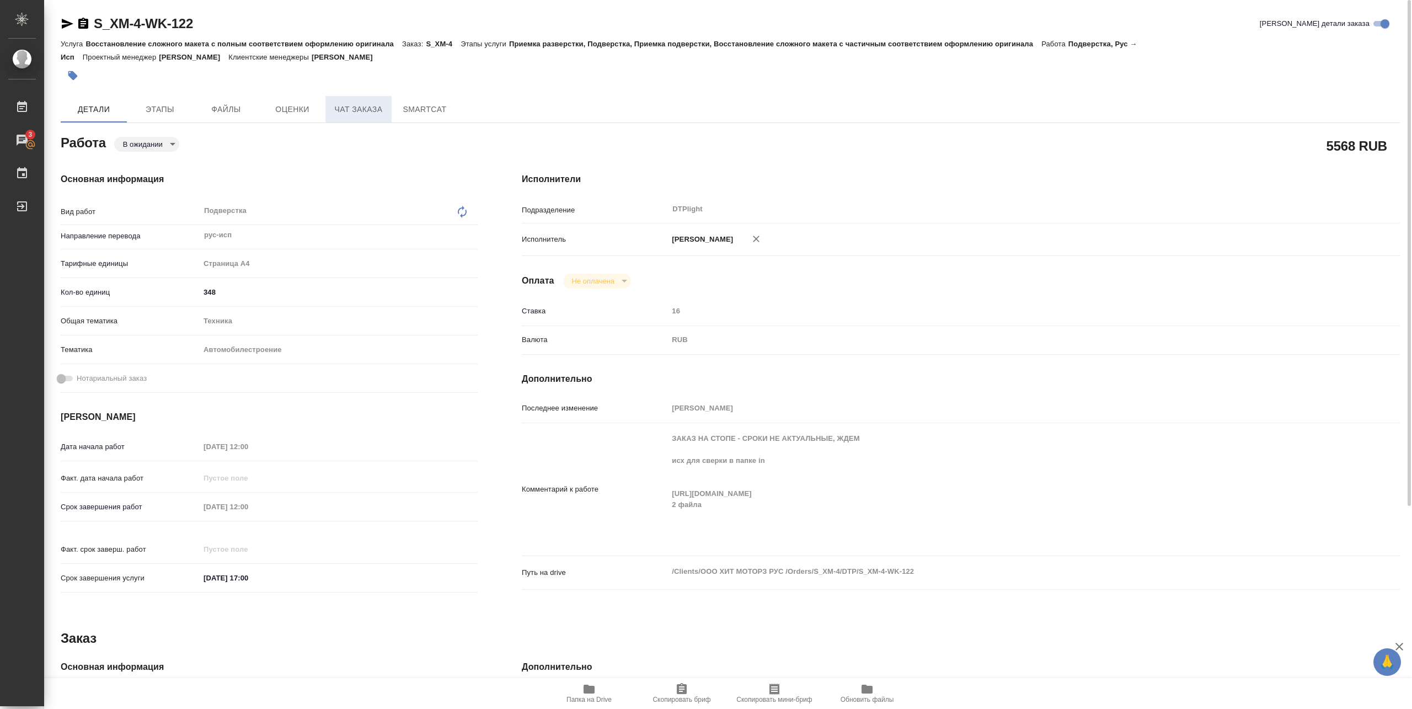
click at [362, 106] on span "Чат заказа" at bounding box center [358, 110] width 53 height 14
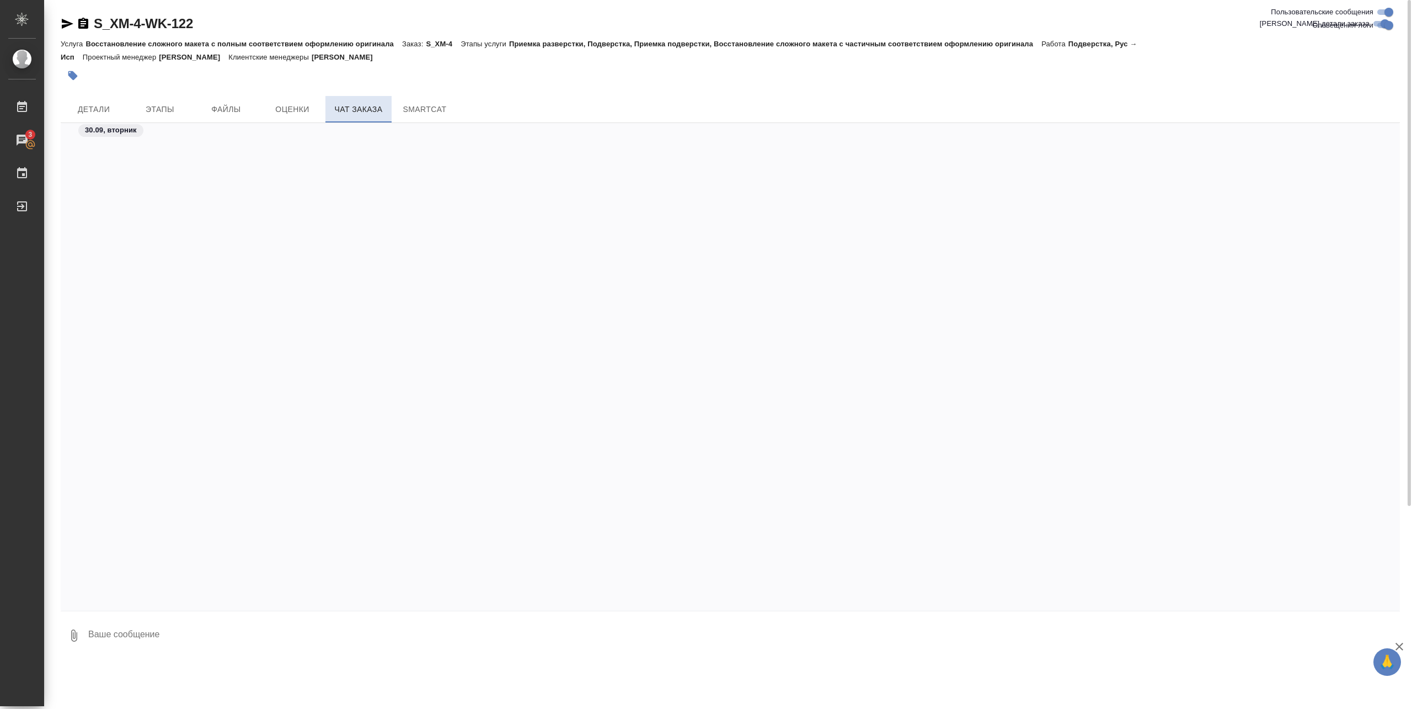
scroll to position [92380, 0]
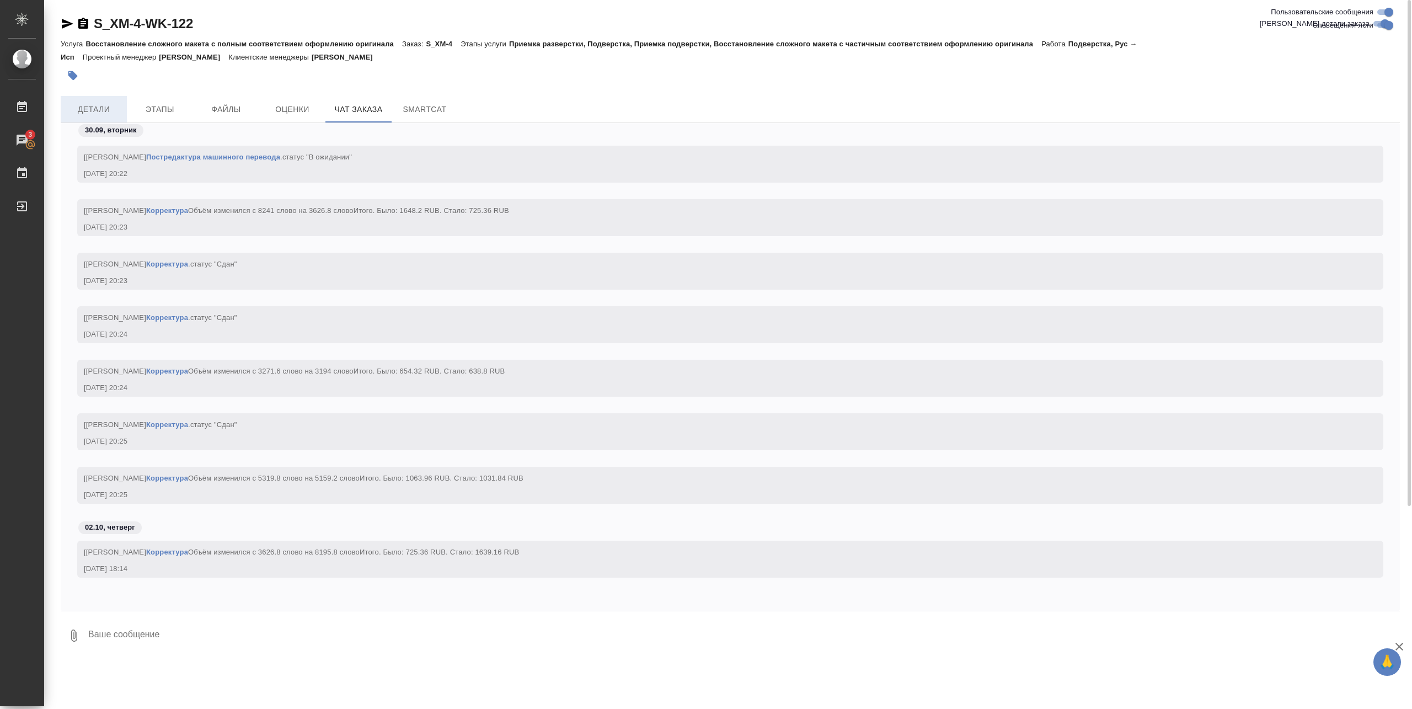
click at [100, 106] on span "Детали" at bounding box center [93, 110] width 53 height 14
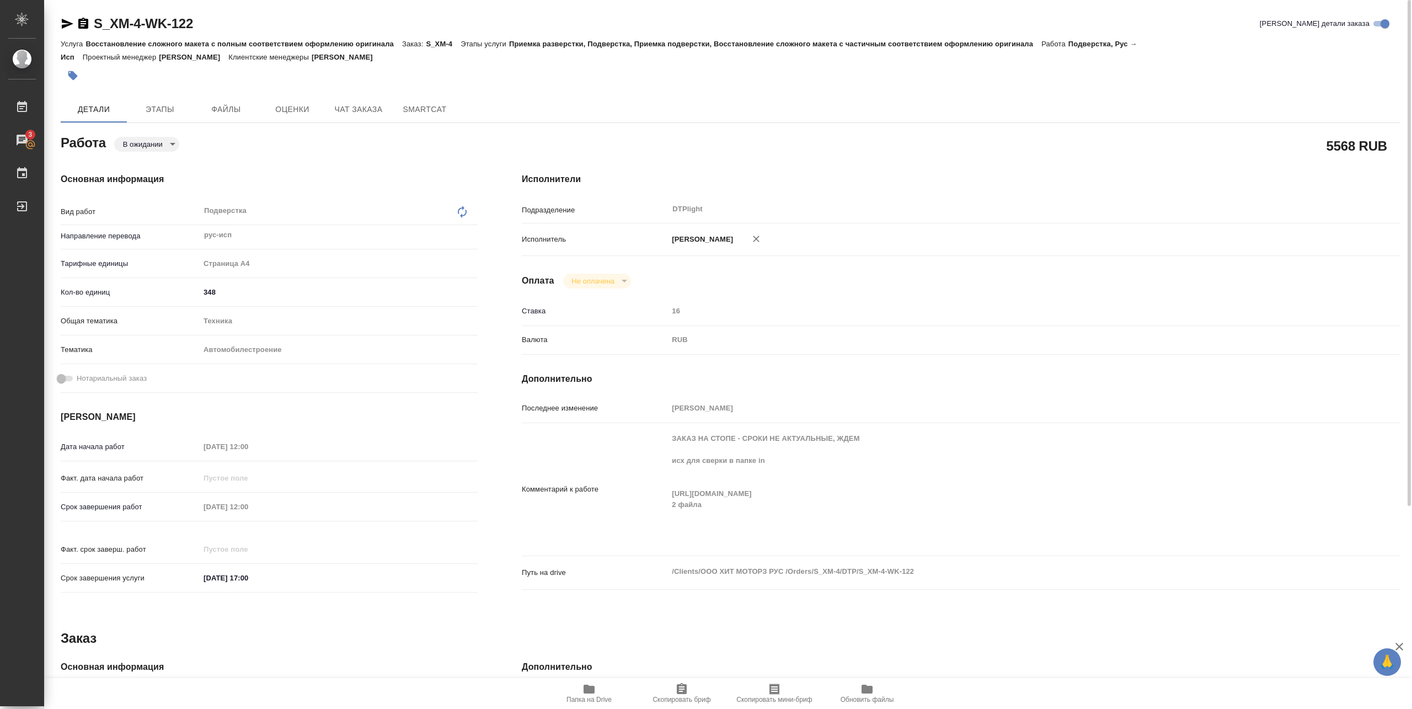
type textarea "x"
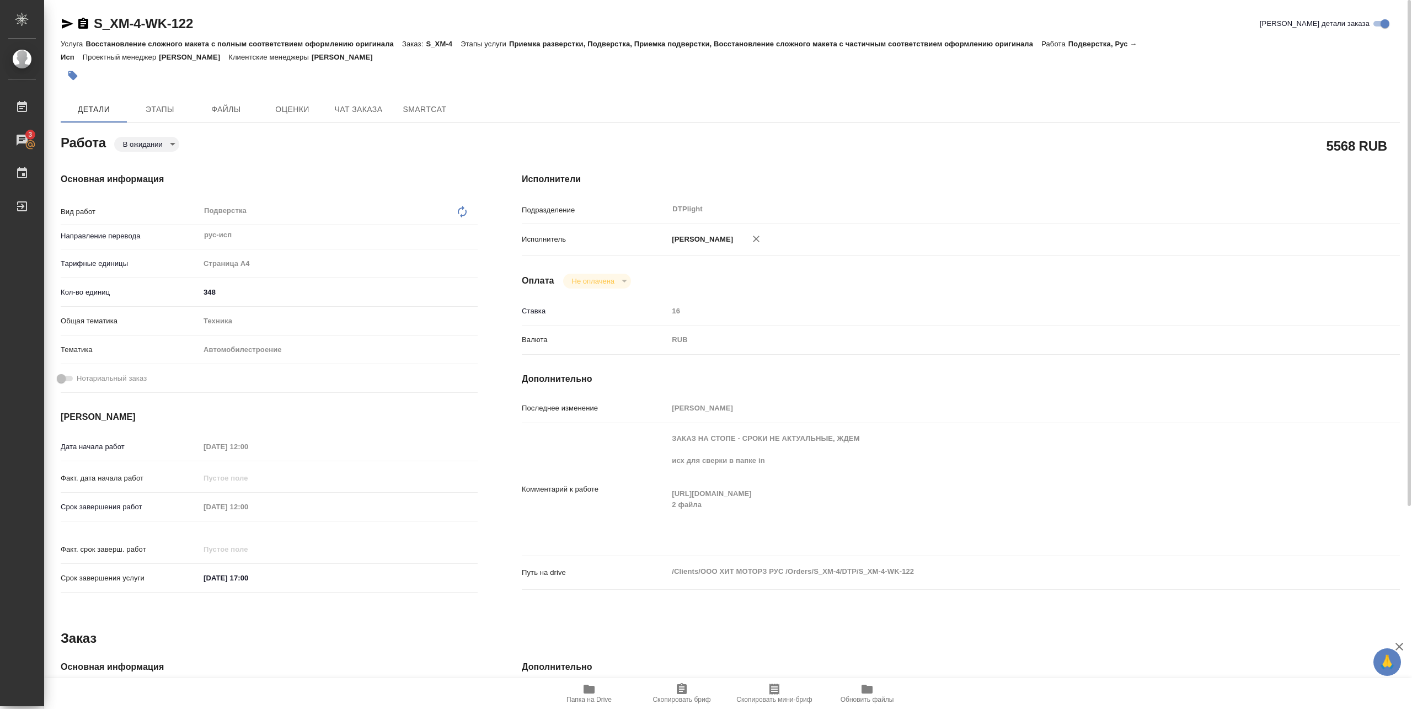
type textarea "x"
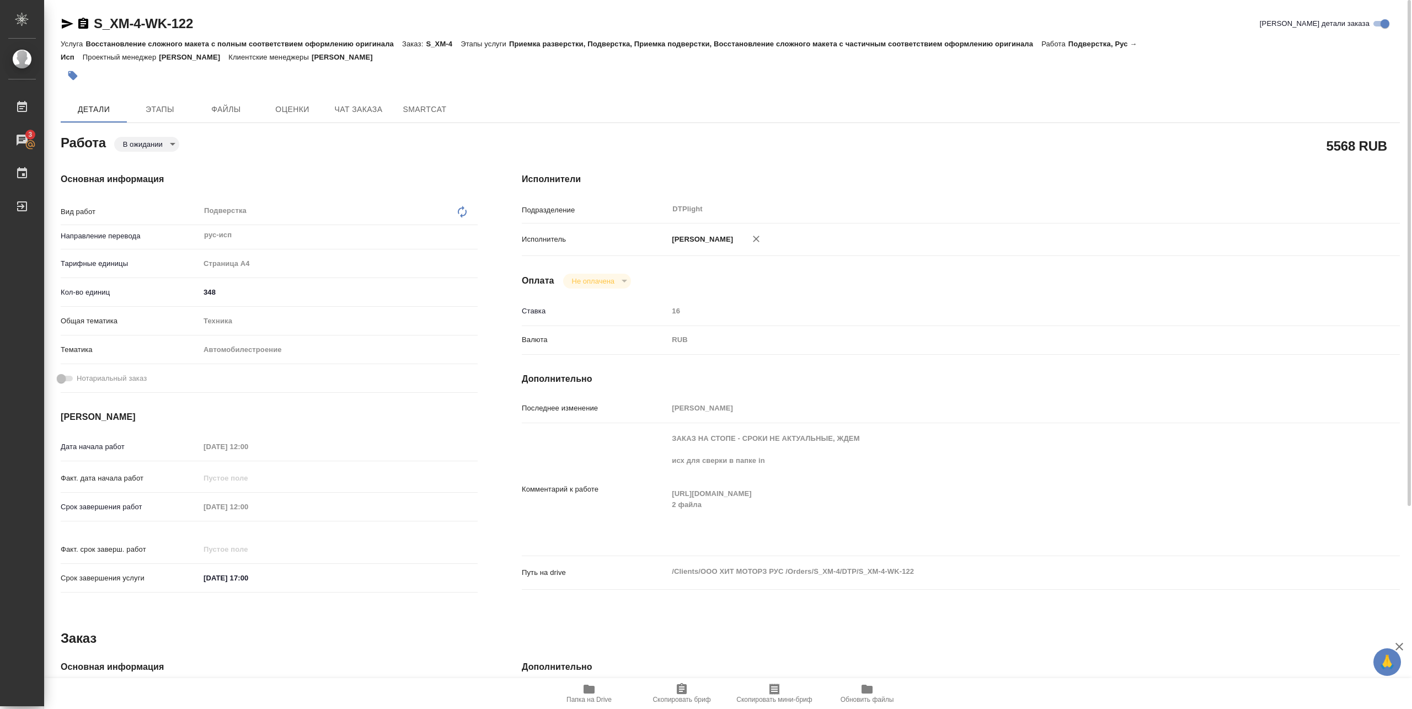
type textarea "x"
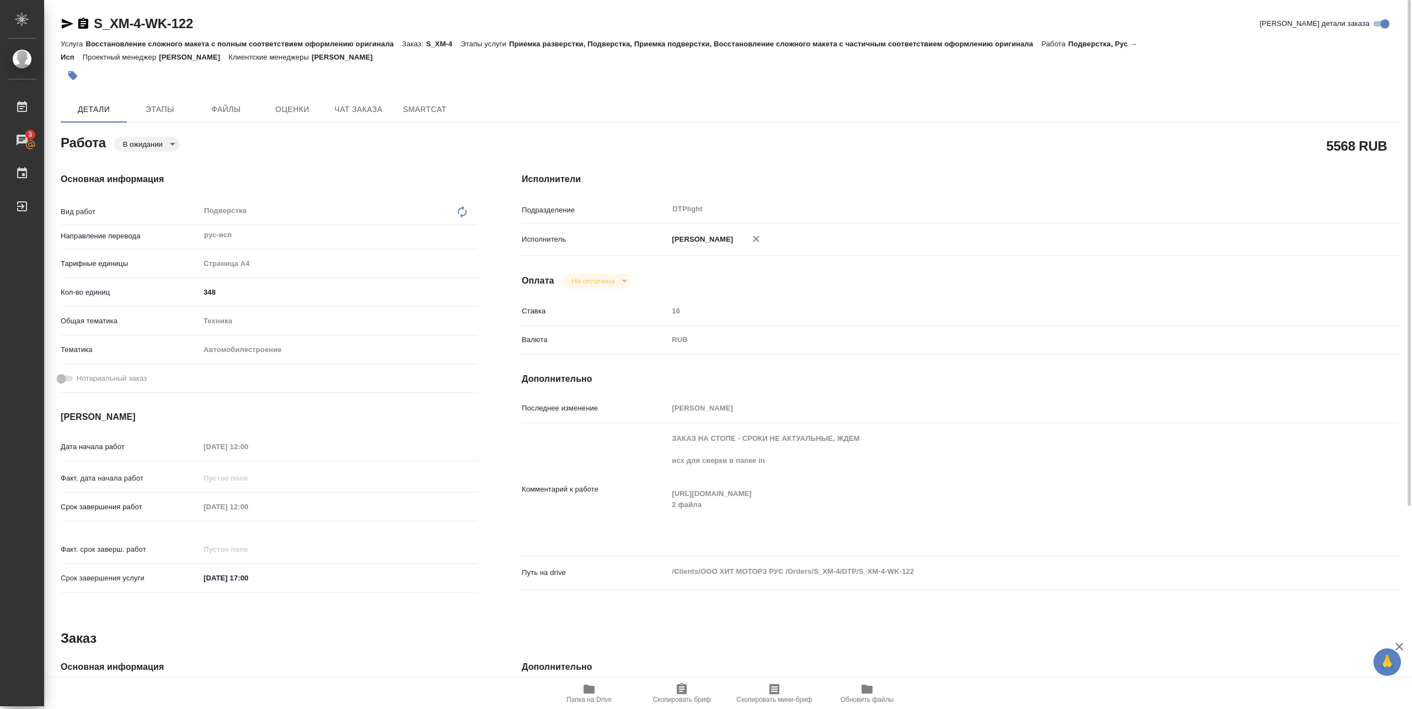
type textarea "x"
